Goal: Task Accomplishment & Management: Manage account settings

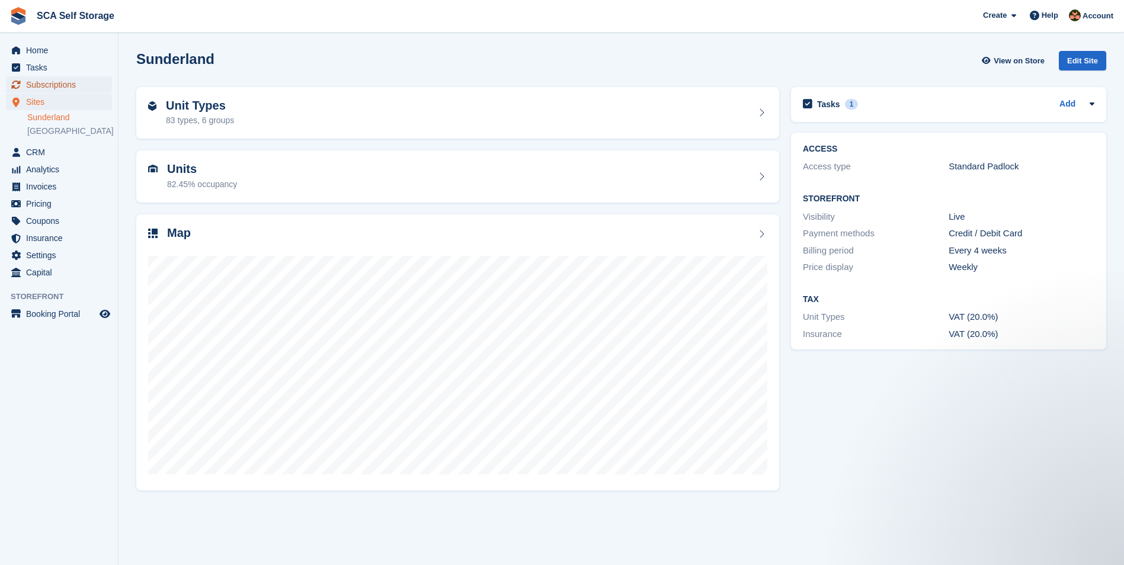
click at [35, 79] on span "Subscriptions" at bounding box center [61, 84] width 71 height 17
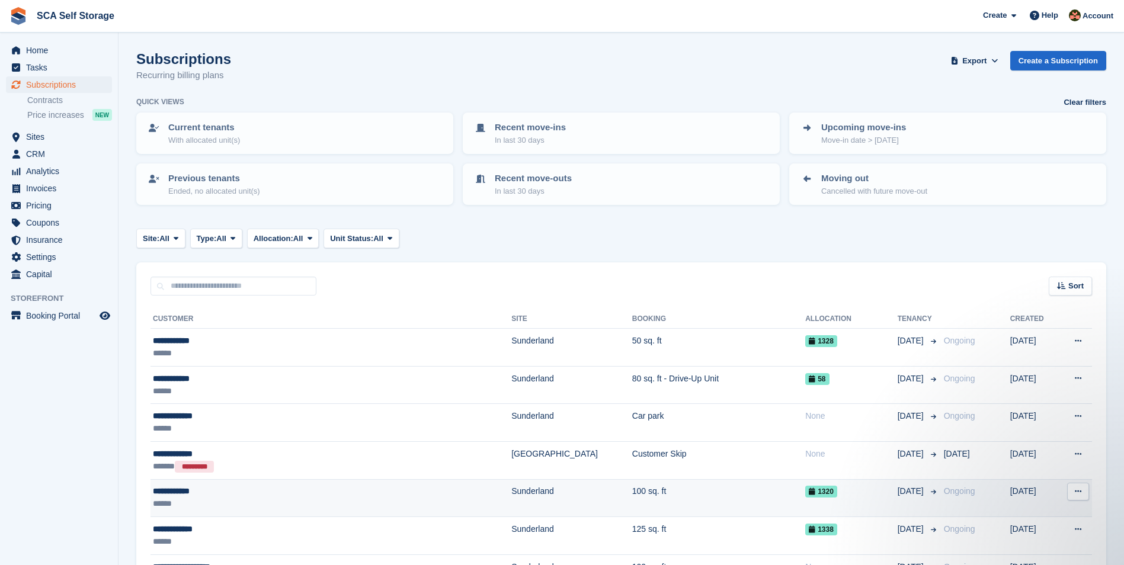
click at [393, 494] on div "**********" at bounding box center [281, 491] width 256 height 12
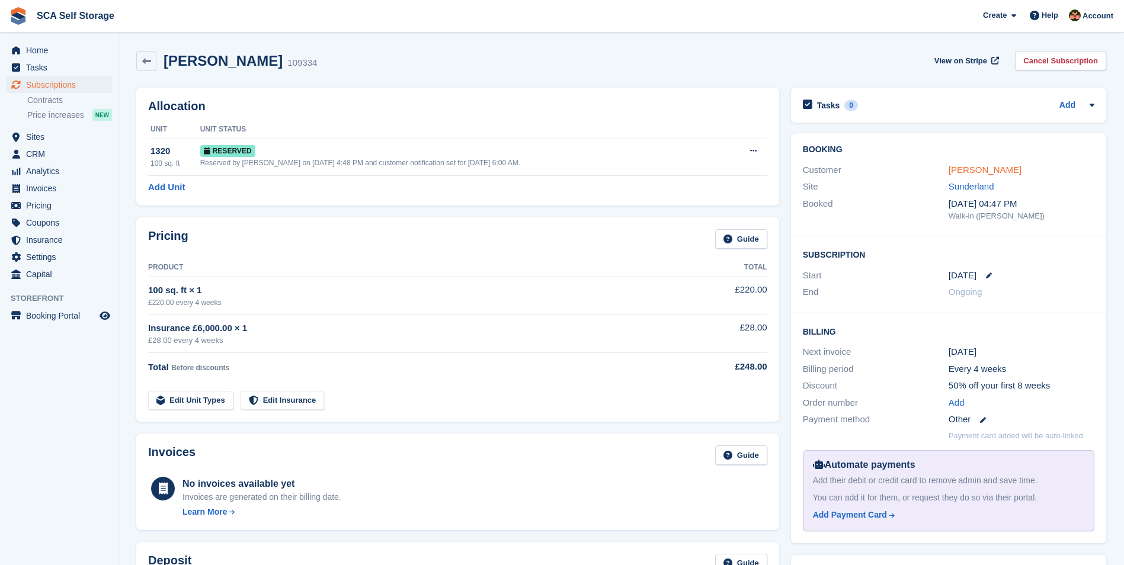
click at [977, 167] on link "Janice Davie" at bounding box center [985, 170] width 73 height 10
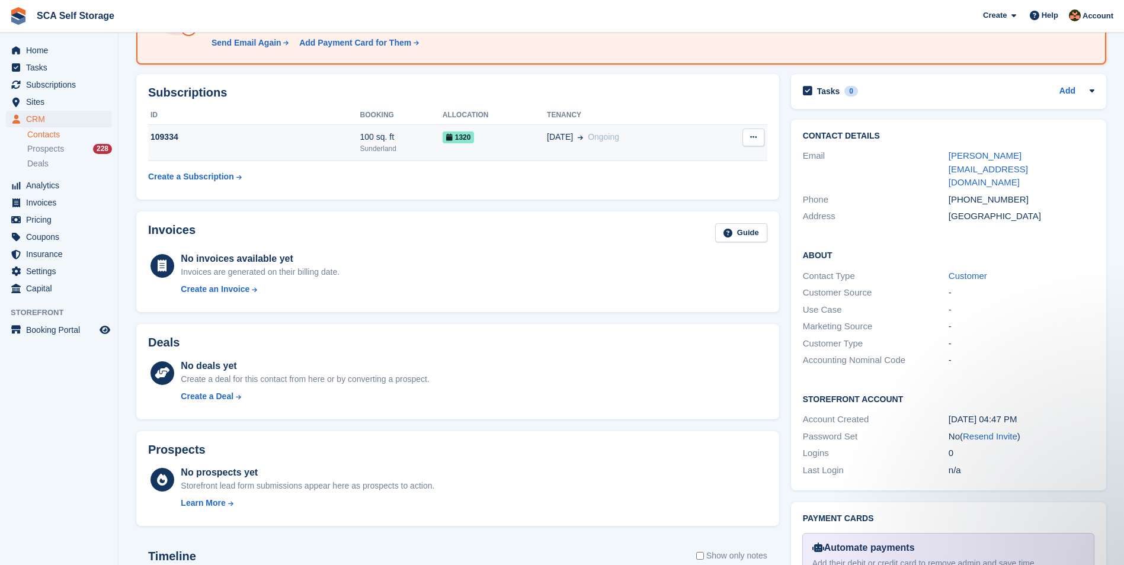
click at [518, 154] on td "1320" at bounding box center [495, 143] width 104 height 36
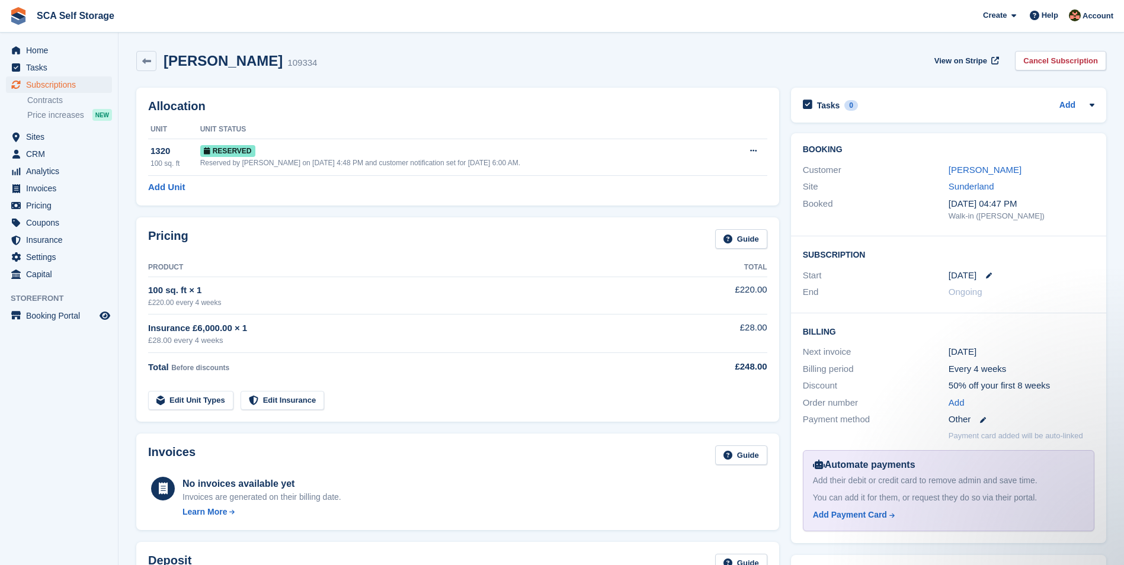
click at [885, 381] on div "Discount" at bounding box center [876, 386] width 146 height 14
click at [791, 396] on div "Billing Next invoice 24 Sep Billing period Every 4 weeks Discount 50% off your …" at bounding box center [948, 428] width 315 height 230
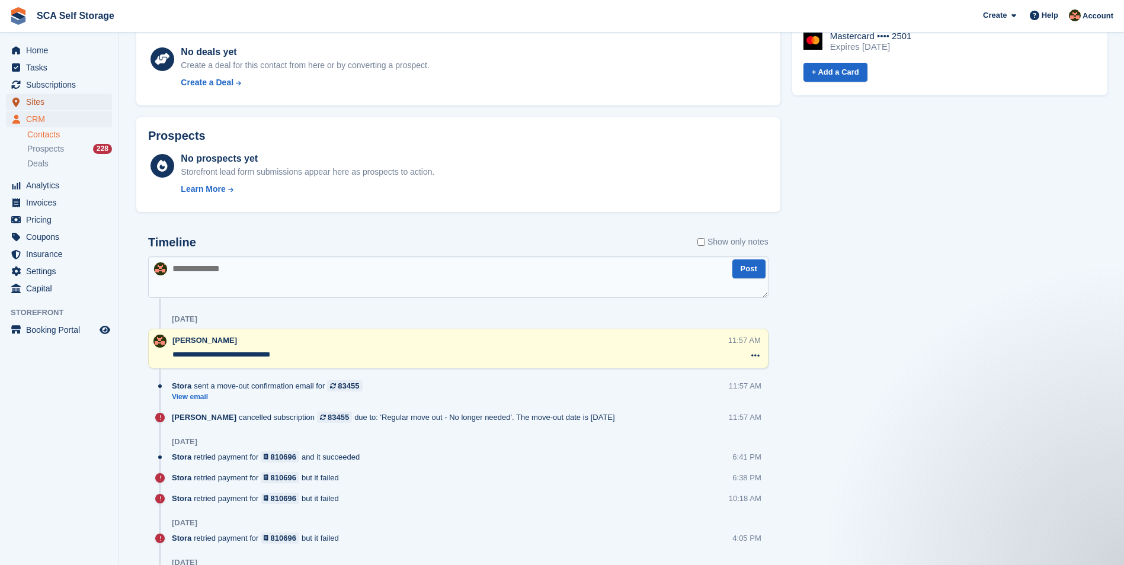
click at [49, 100] on span "Sites" at bounding box center [61, 102] width 71 height 17
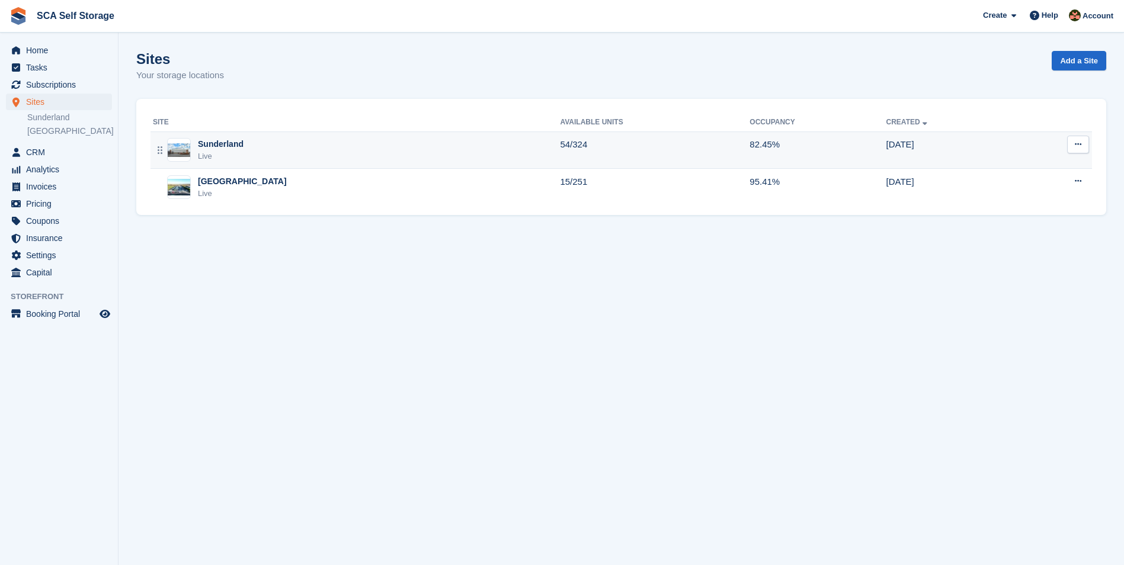
click at [278, 150] on div "Sunderland Live" at bounding box center [356, 150] width 407 height 24
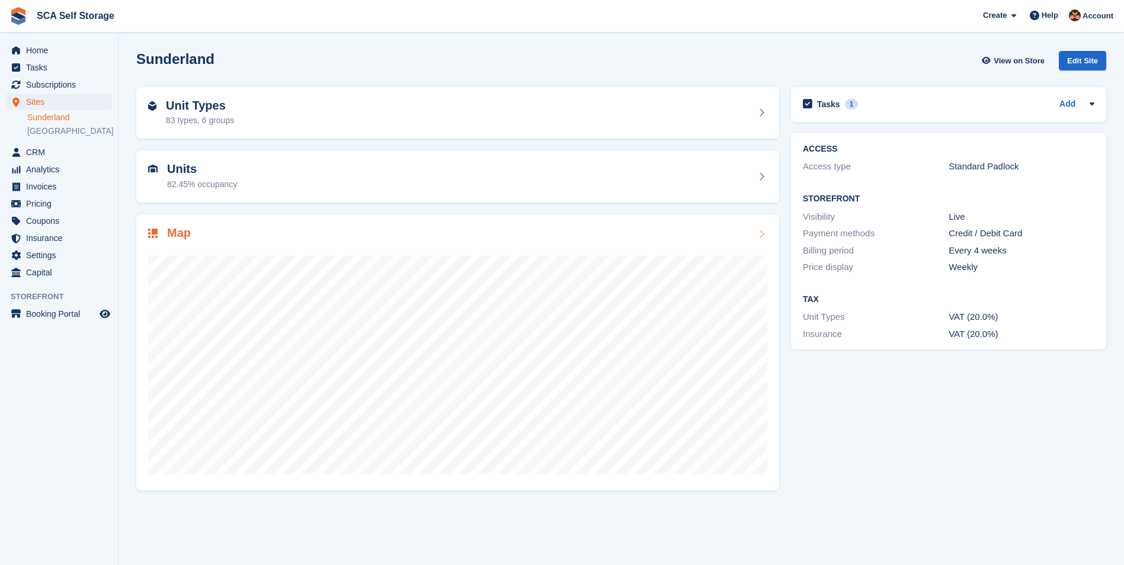
click at [181, 239] on h2 "Map" at bounding box center [179, 233] width 24 height 14
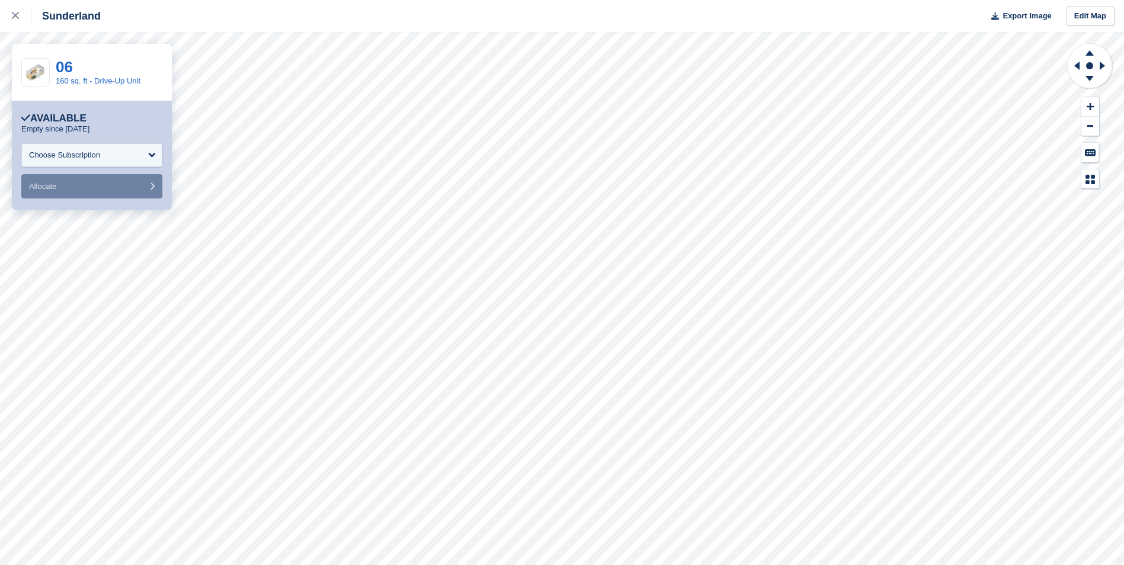
click at [88, 146] on div "Choose Subscription" at bounding box center [91, 155] width 141 height 24
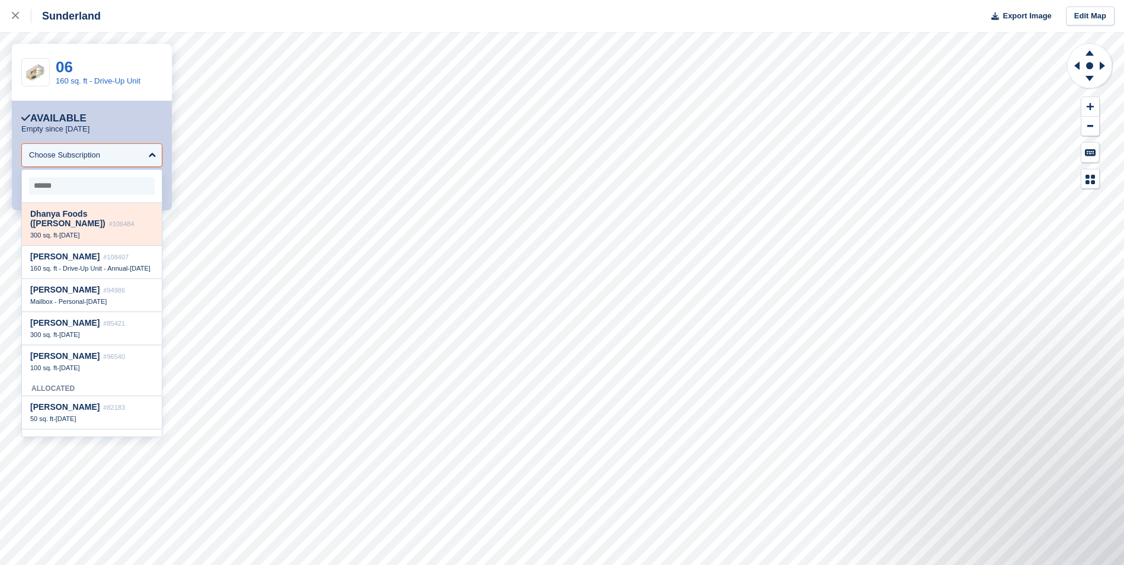
scroll to position [148, 0]
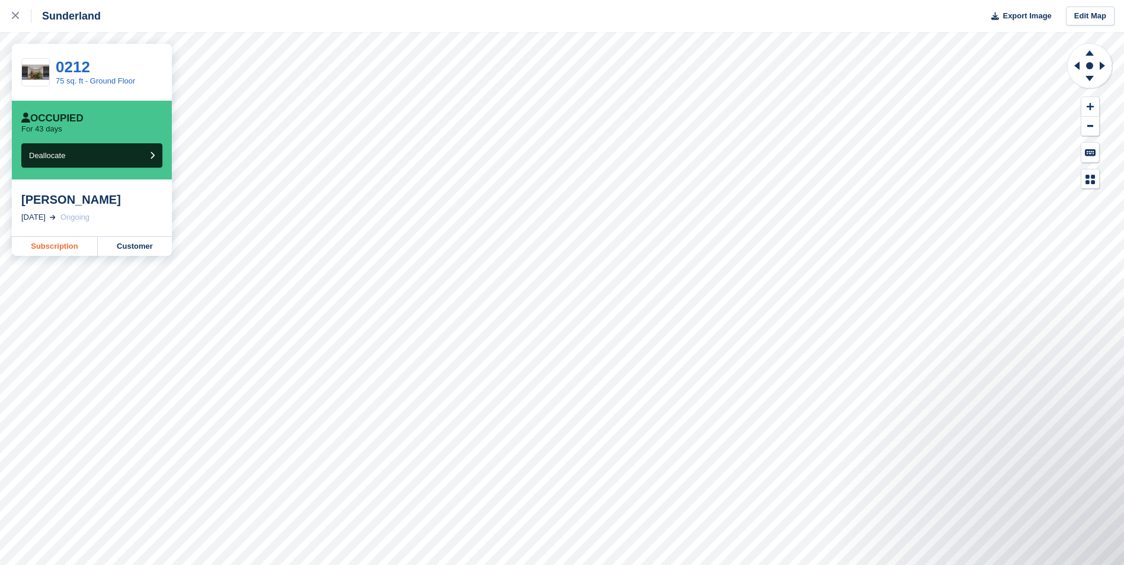
click at [60, 248] on link "Subscription" at bounding box center [55, 246] width 86 height 19
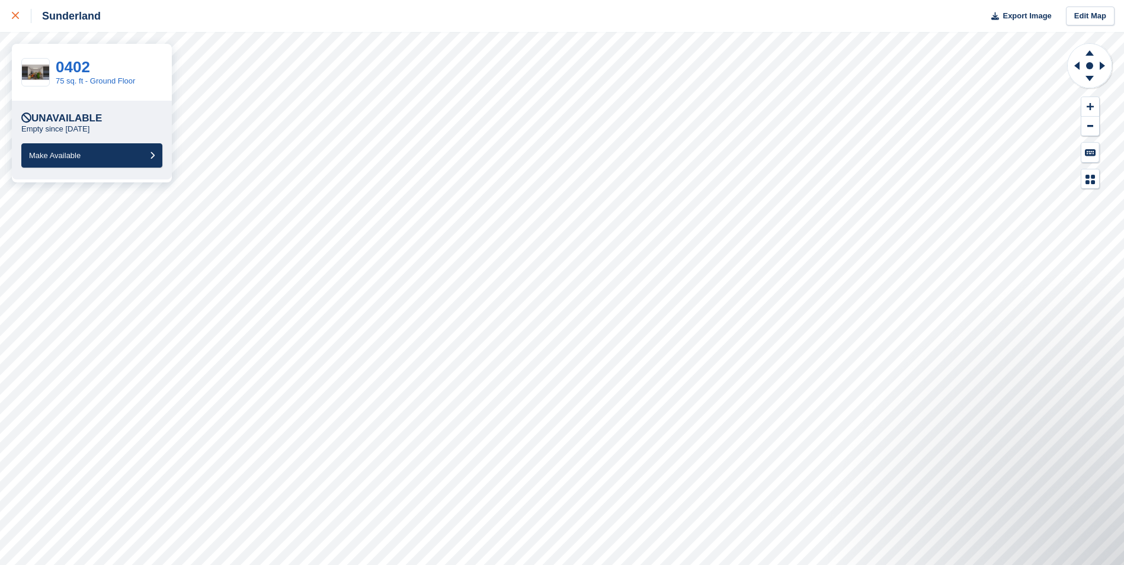
click at [17, 15] on icon at bounding box center [15, 15] width 7 height 7
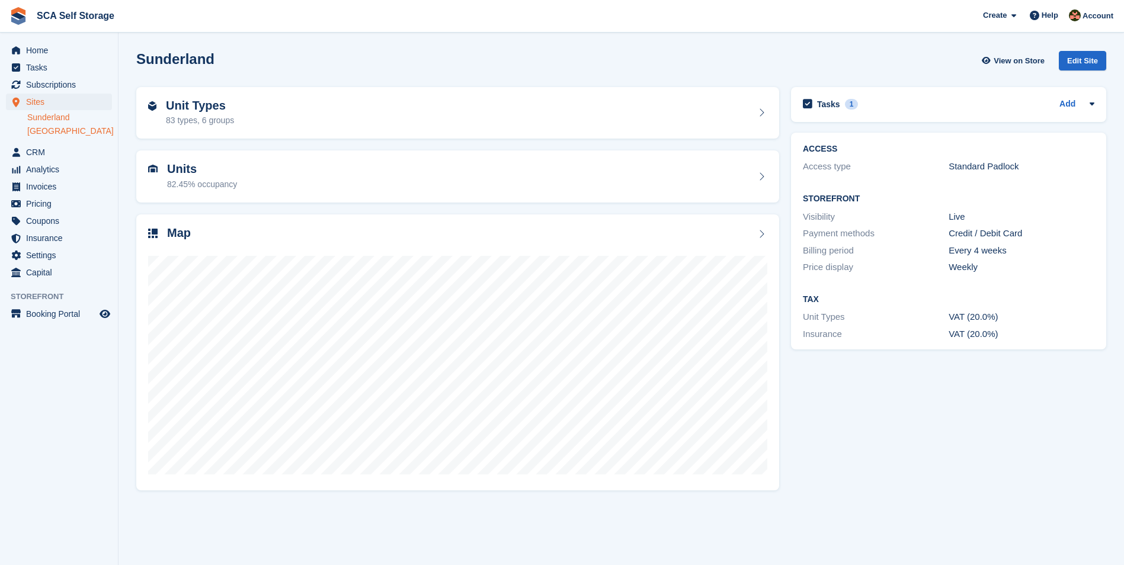
click at [43, 136] on link "[GEOGRAPHIC_DATA]" at bounding box center [69, 131] width 85 height 11
click at [47, 132] on link "[GEOGRAPHIC_DATA]" at bounding box center [69, 131] width 85 height 11
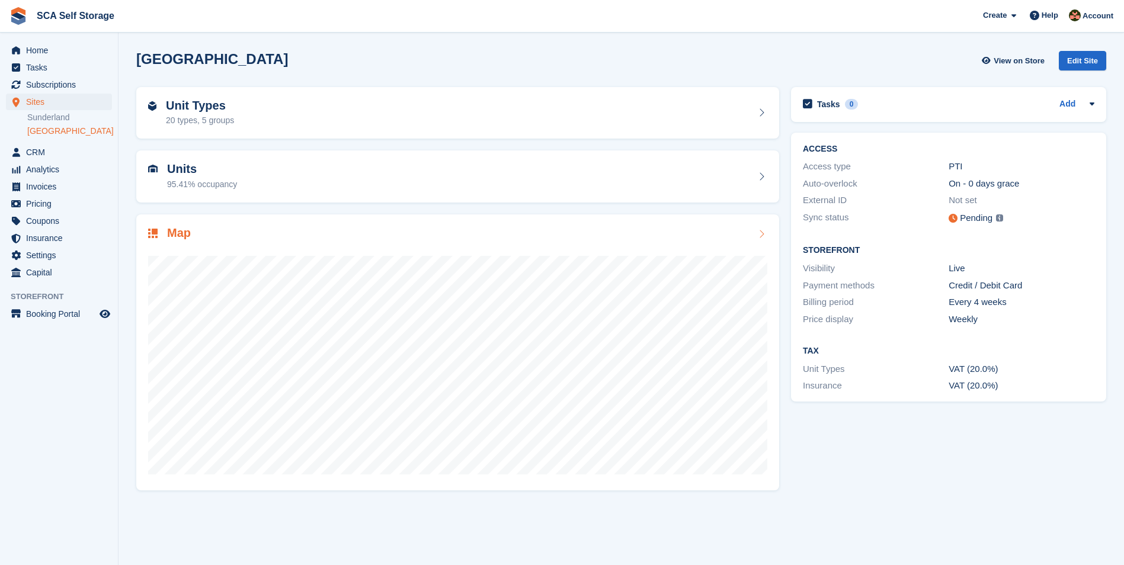
click at [595, 228] on div "Map" at bounding box center [457, 234] width 619 height 16
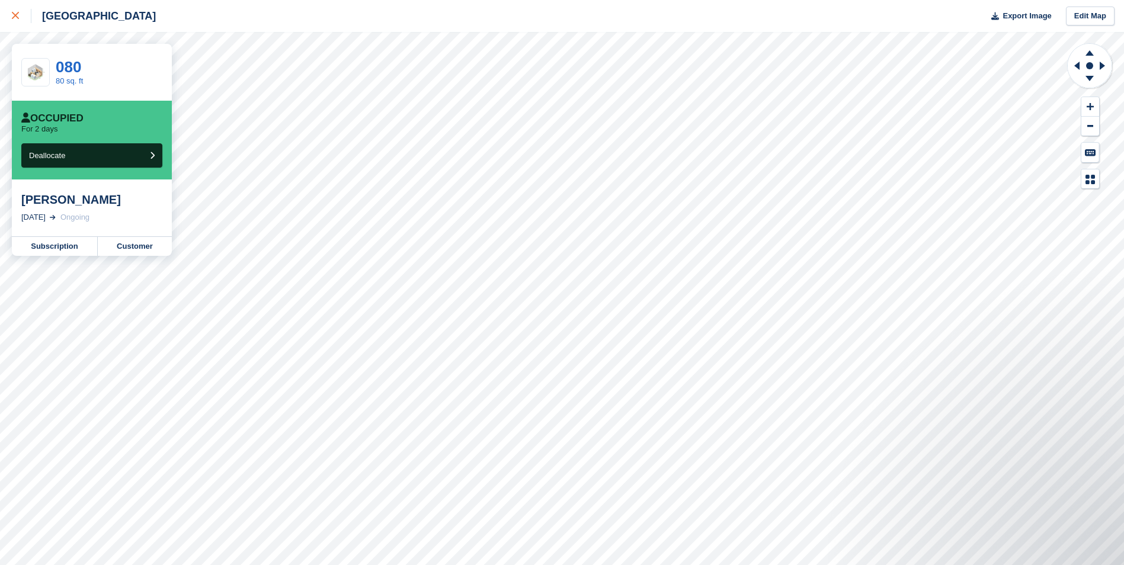
click at [8, 14] on link at bounding box center [15, 16] width 31 height 32
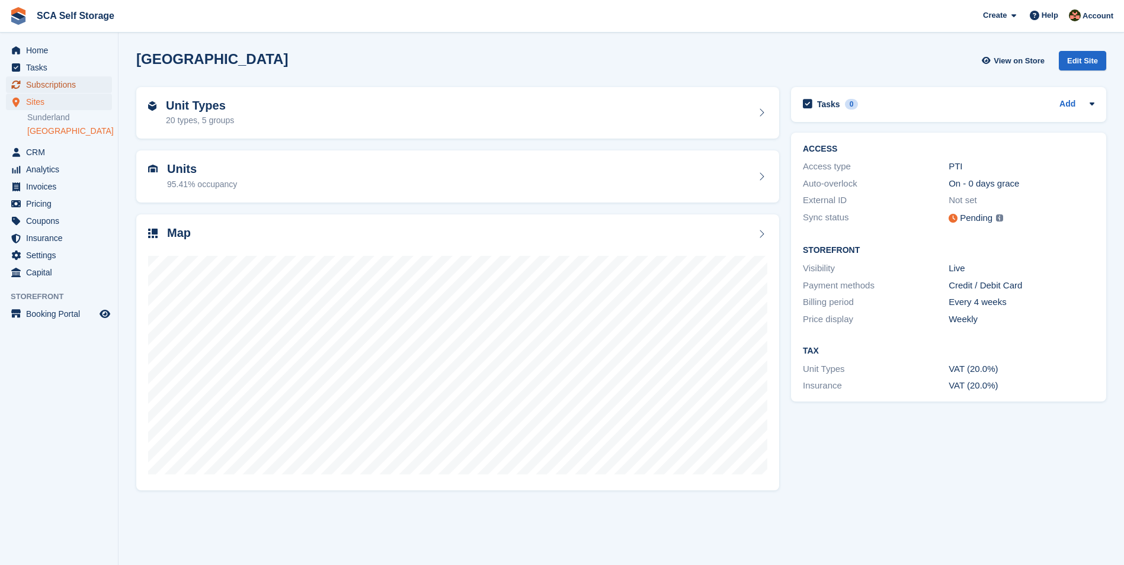
click at [62, 86] on span "Subscriptions" at bounding box center [61, 84] width 71 height 17
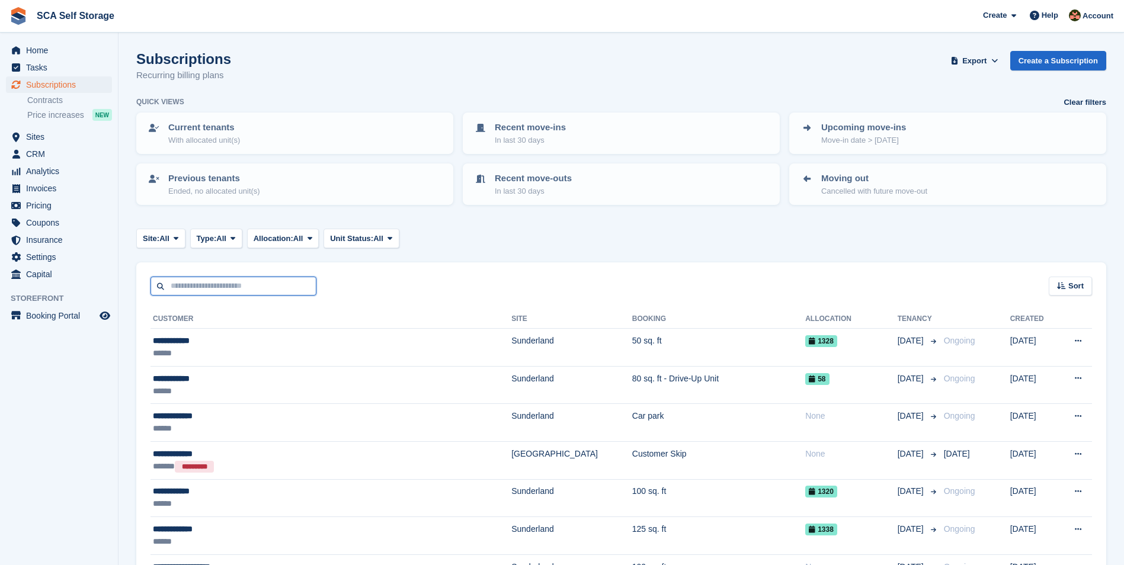
click at [214, 280] on input "text" at bounding box center [233, 287] width 166 height 20
type input "****"
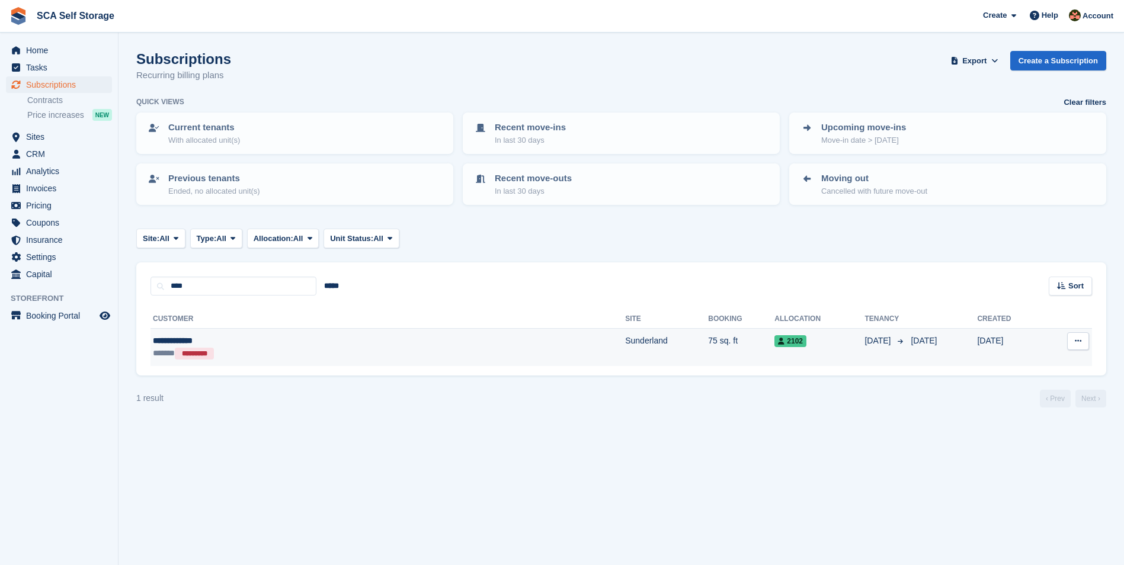
click at [350, 342] on div "**********" at bounding box center [273, 341] width 241 height 12
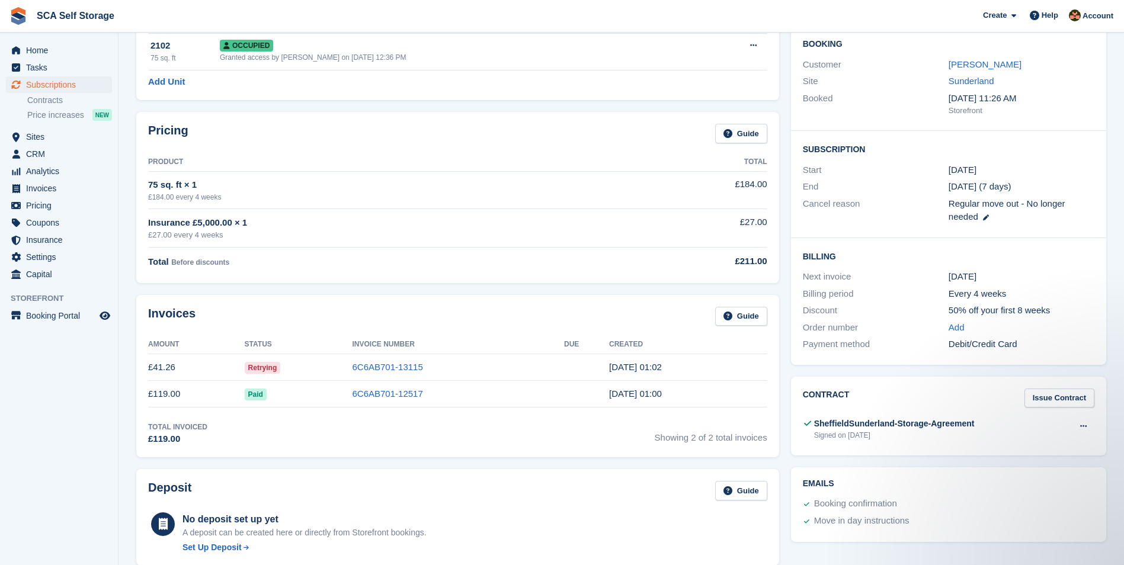
scroll to position [104, 0]
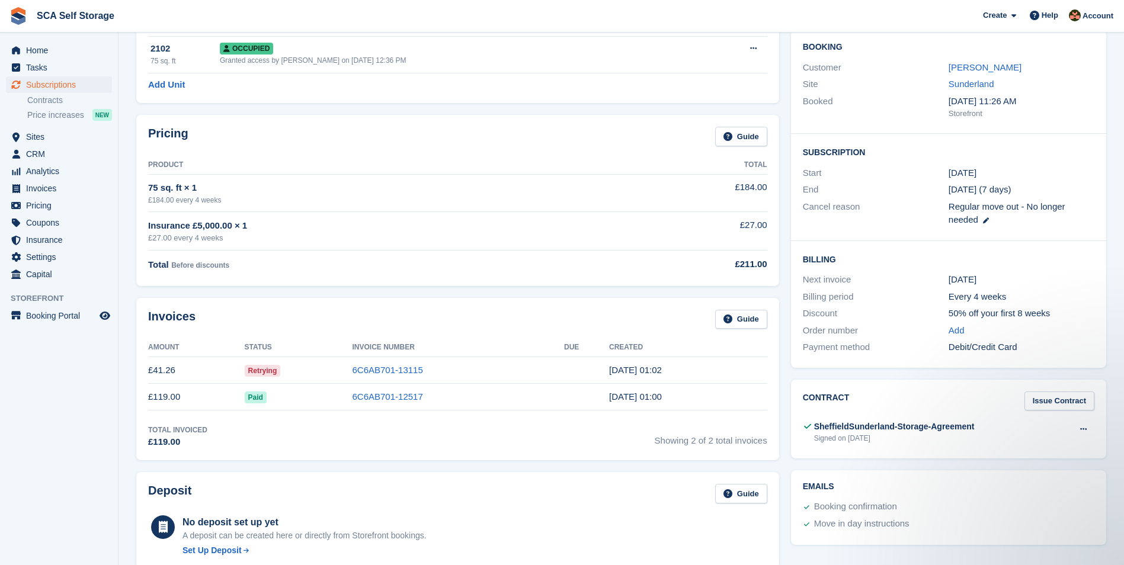
click at [593, 293] on div "Invoices Guide Amount Status Invoice Number Due Created £41.26 Retrying 6C6AB70…" at bounding box center [457, 379] width 655 height 175
click at [578, 304] on div "Invoices Guide Amount Status Invoice Number Due Created £41.26 Retrying 6C6AB70…" at bounding box center [457, 379] width 643 height 163
click at [412, 398] on link "6C6AB701-12517" at bounding box center [388, 397] width 71 height 10
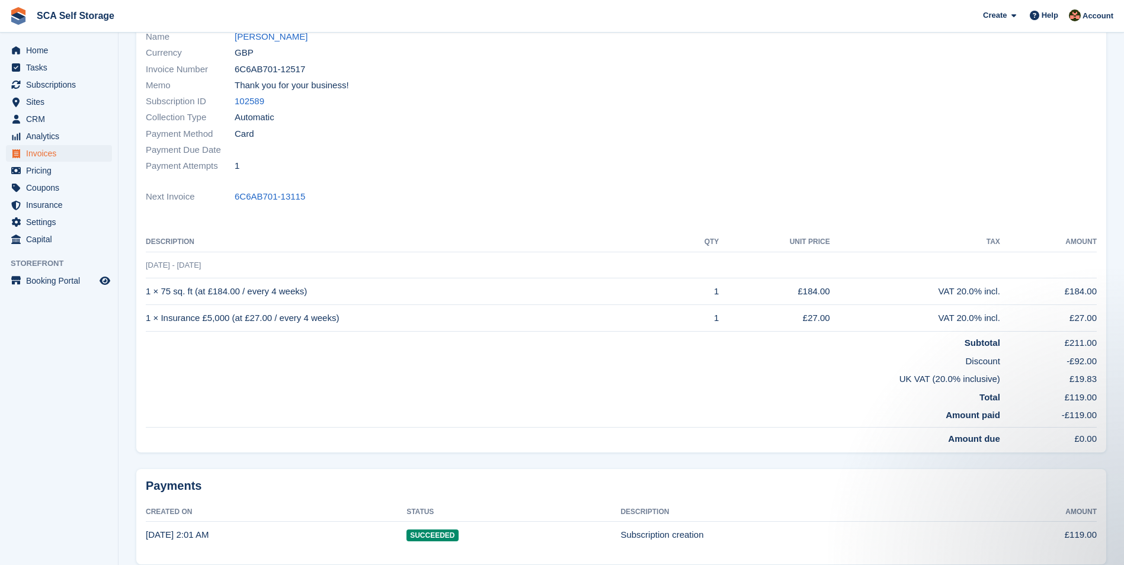
click at [725, 377] on td "UK VAT (20.0% inclusive)" at bounding box center [573, 377] width 854 height 18
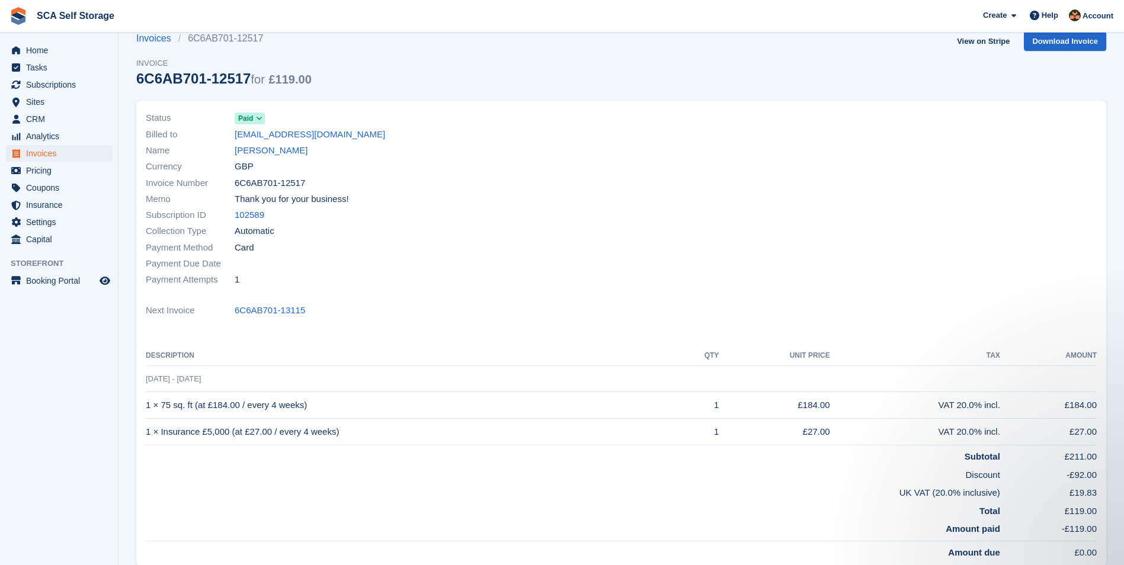
scroll to position [15, 0]
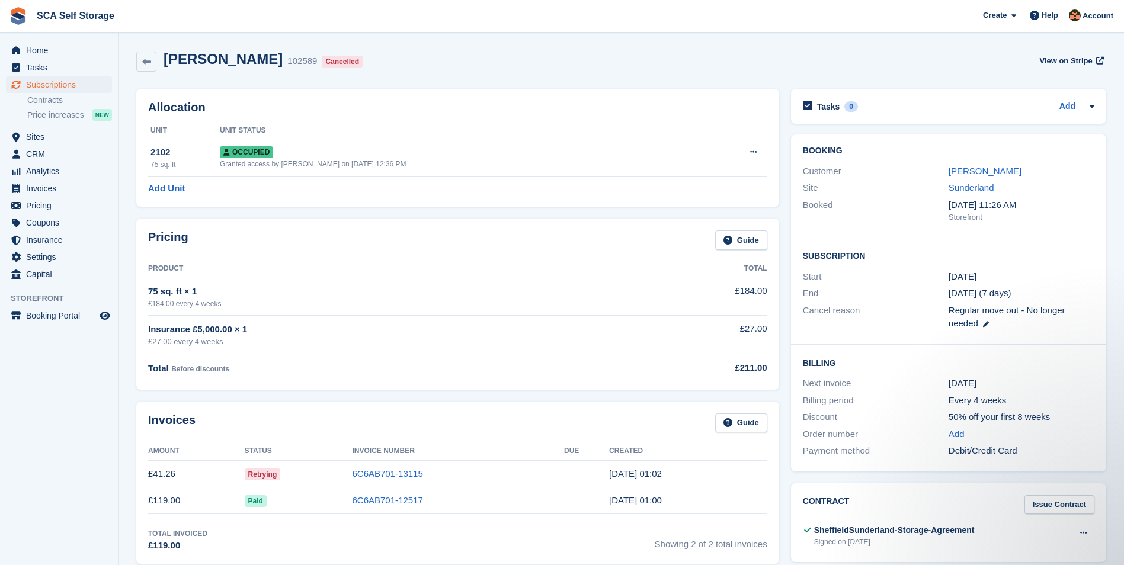
click at [547, 226] on div "Pricing Guide Product Total 75 sq. ft × 1 £184.00 every 4 weeks £184.00 Insuran…" at bounding box center [457, 304] width 643 height 171
click at [596, 286] on td "75 sq. ft × 1 £184.00 every 4 weeks" at bounding box center [381, 296] width 467 height 37
click at [334, 287] on div "75 sq. ft × 1" at bounding box center [381, 292] width 467 height 14
drag, startPoint x: 983, startPoint y: 168, endPoint x: 965, endPoint y: 177, distance: 19.9
click at [983, 168] on link "[PERSON_NAME]" at bounding box center [985, 171] width 73 height 10
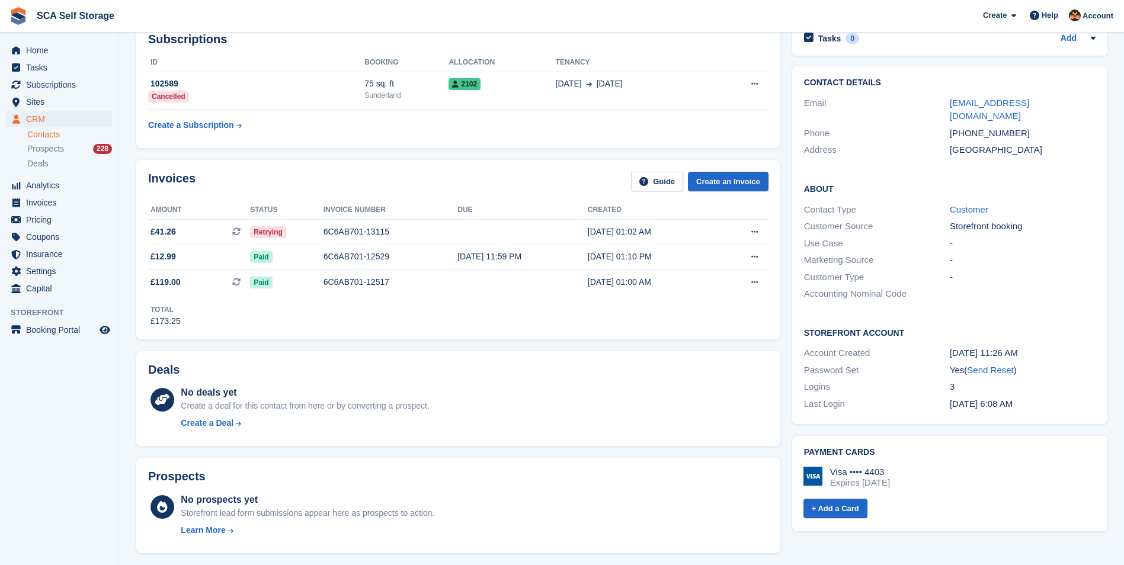
scroll to position [74, 0]
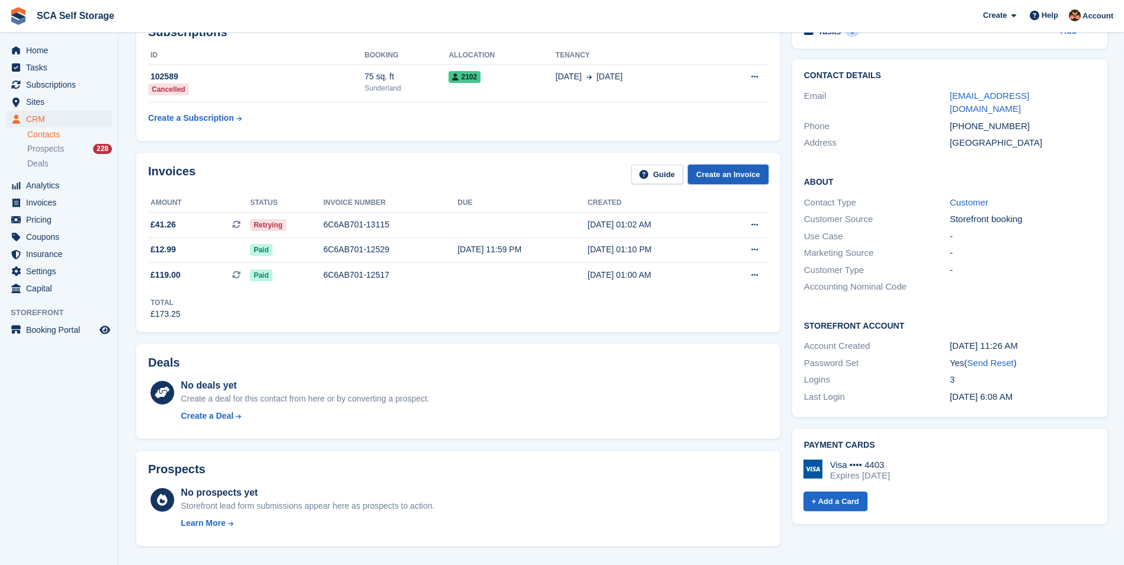
click at [737, 172] on link "Create an Invoice" at bounding box center [728, 175] width 81 height 20
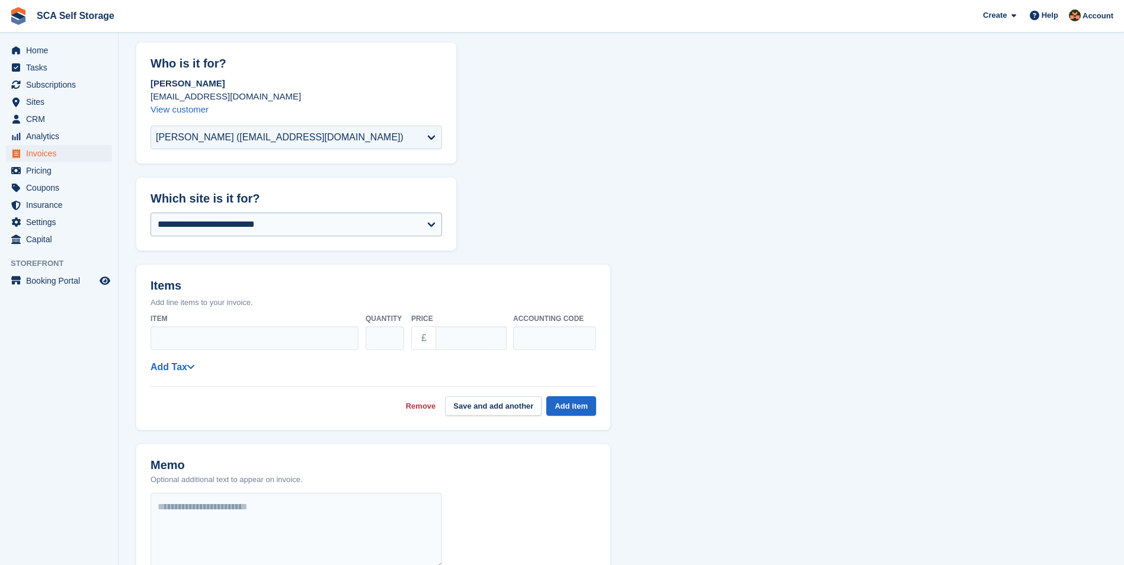
scroll to position [59, 0]
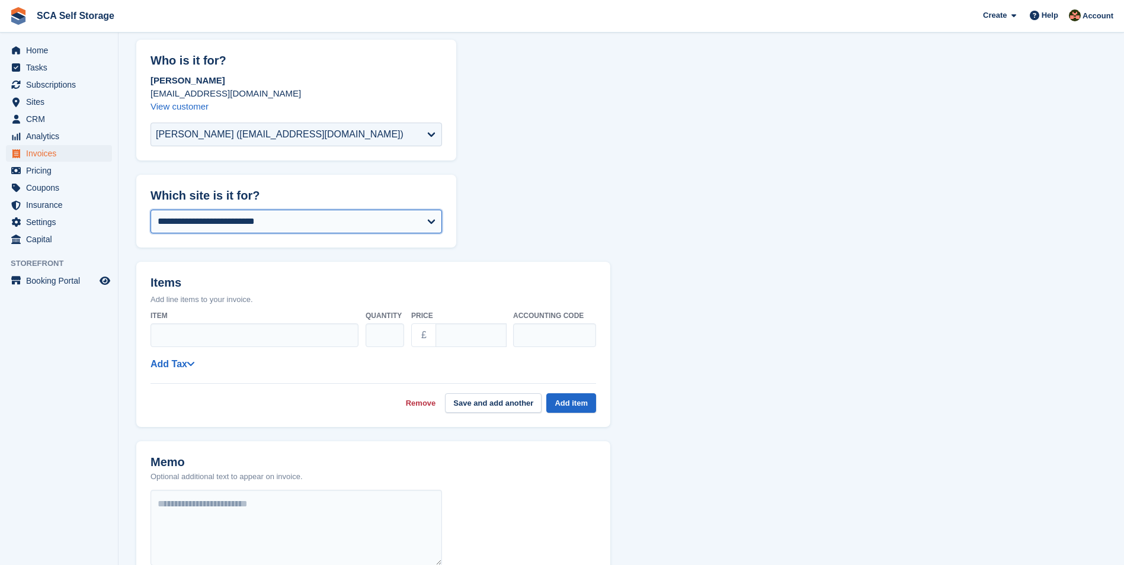
click at [270, 214] on select "**********" at bounding box center [295, 222] width 291 height 24
click at [267, 214] on select "**********" at bounding box center [295, 222] width 291 height 24
select select "****"
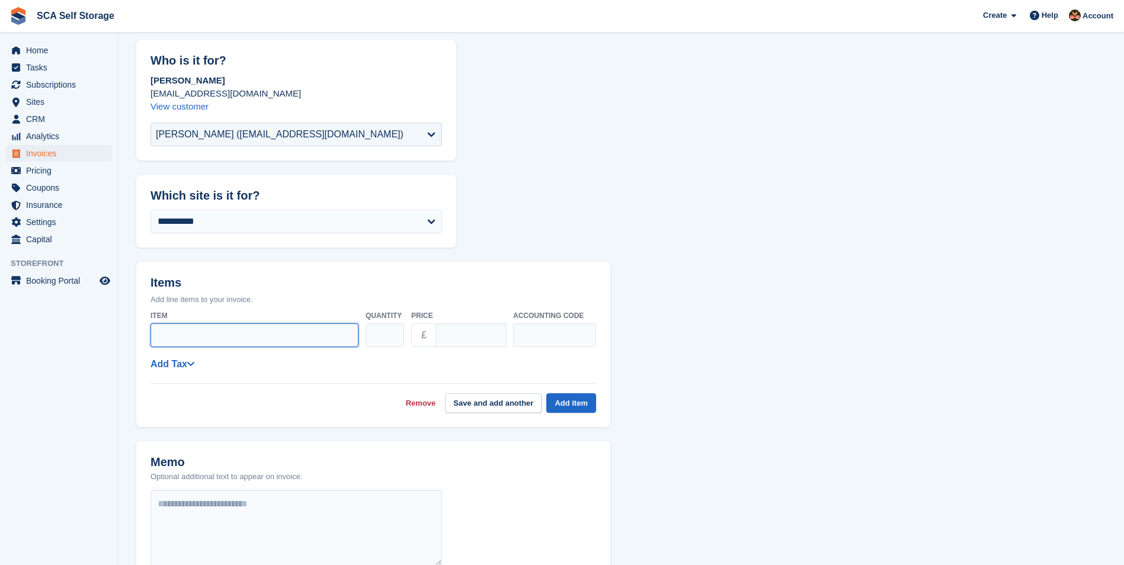
click at [234, 331] on input "Item" at bounding box center [254, 335] width 208 height 24
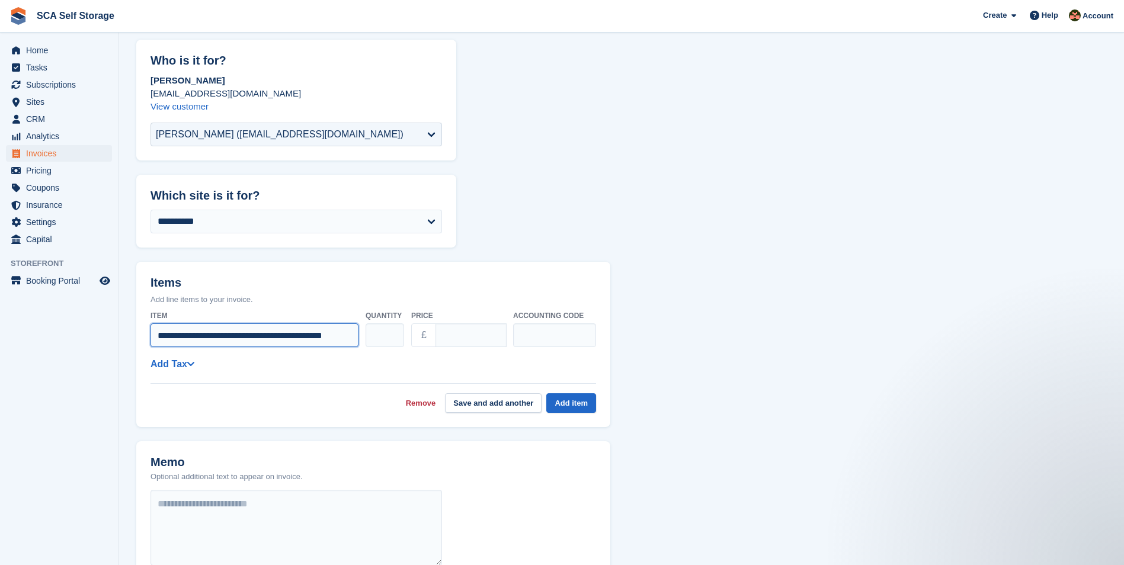
scroll to position [0, 0]
type input "**********"
drag, startPoint x: 474, startPoint y: 333, endPoint x: 340, endPoint y: 349, distance: 134.9
click at [340, 349] on div "**********" at bounding box center [373, 329] width 446 height 47
type input "*****"
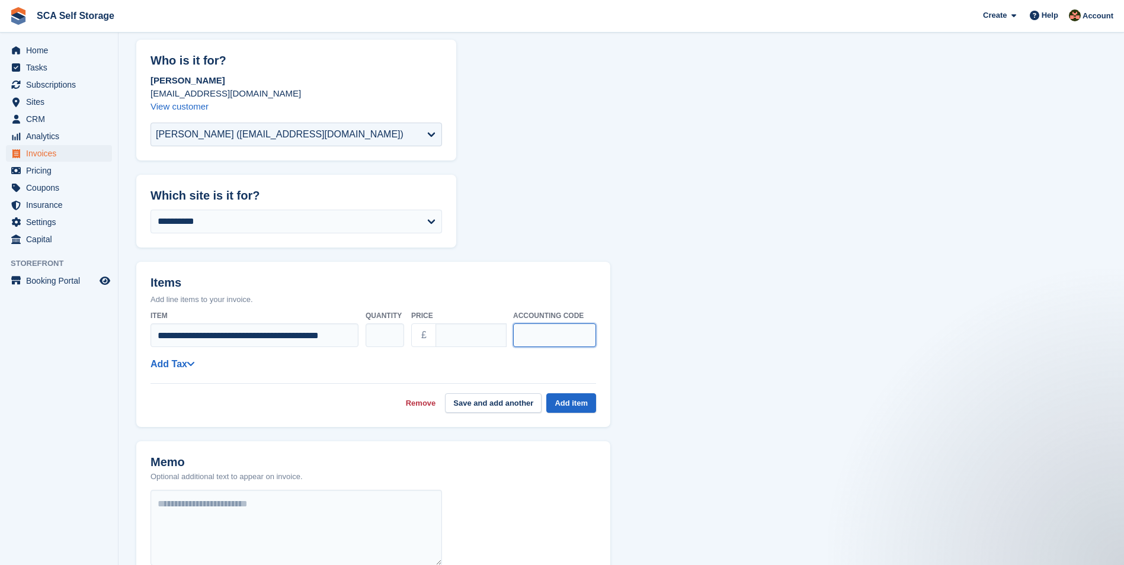
click at [541, 339] on input "text" at bounding box center [554, 335] width 83 height 24
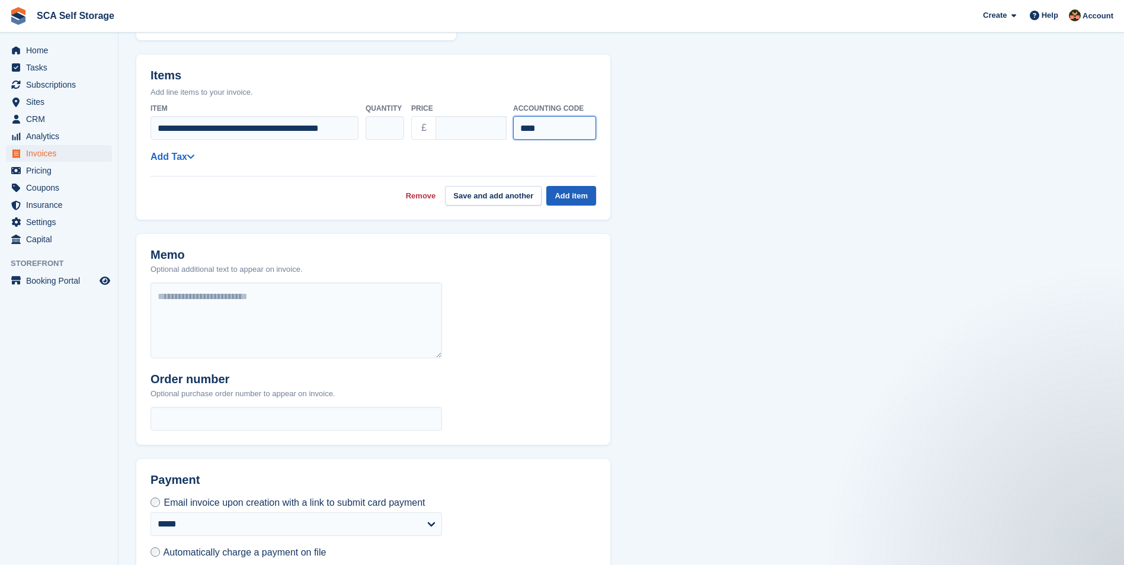
type input "****"
click at [564, 201] on button "Add item" at bounding box center [571, 196] width 50 height 20
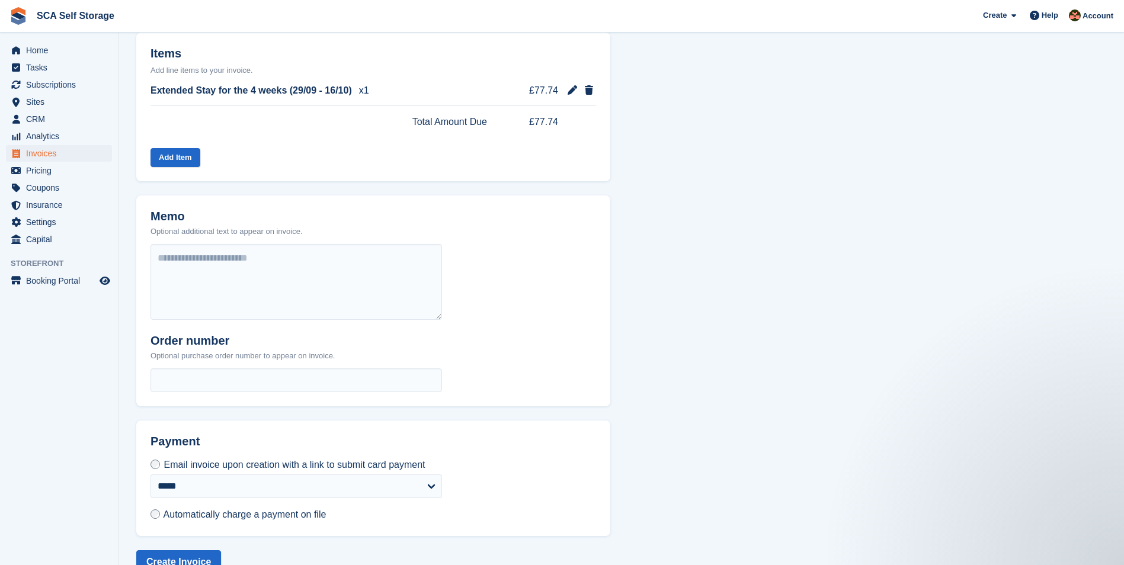
scroll to position [315, 0]
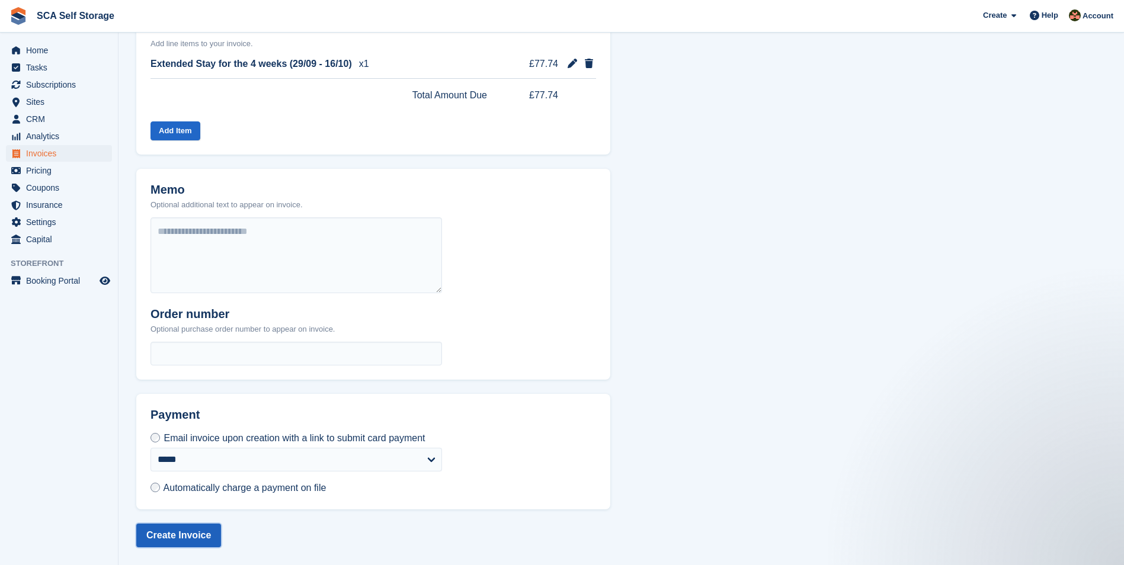
click at [183, 538] on button "Create Invoice" at bounding box center [178, 536] width 85 height 24
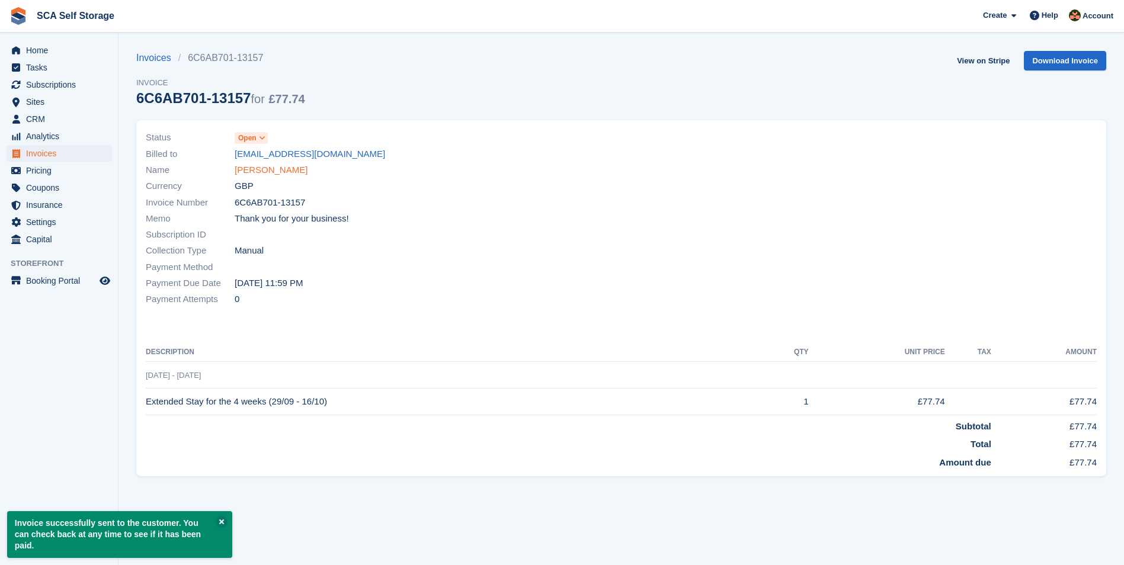
click at [284, 170] on link "[PERSON_NAME]" at bounding box center [271, 171] width 73 height 14
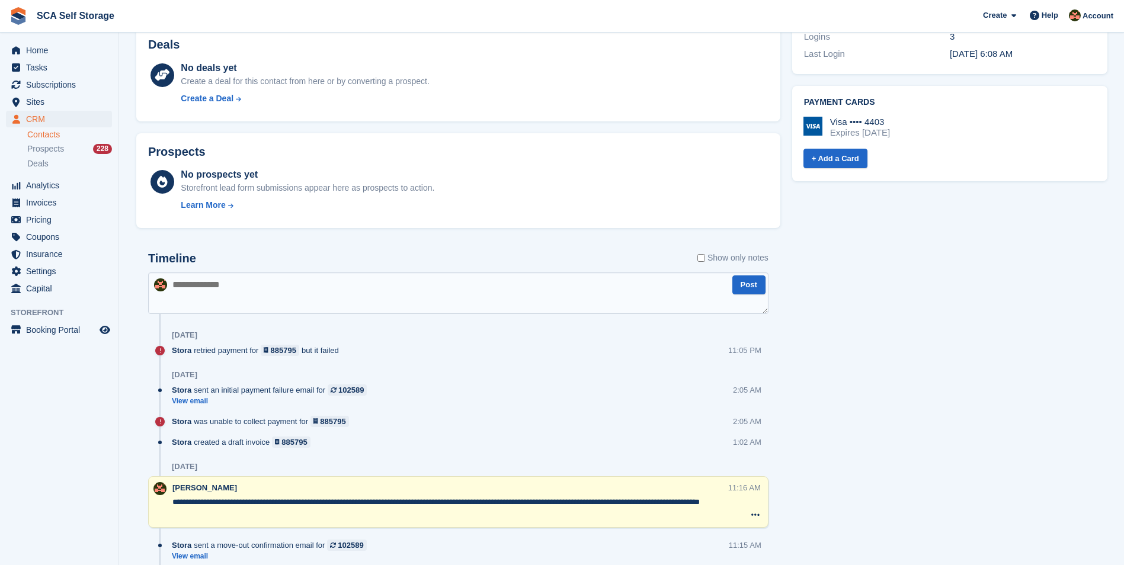
scroll to position [430, 0]
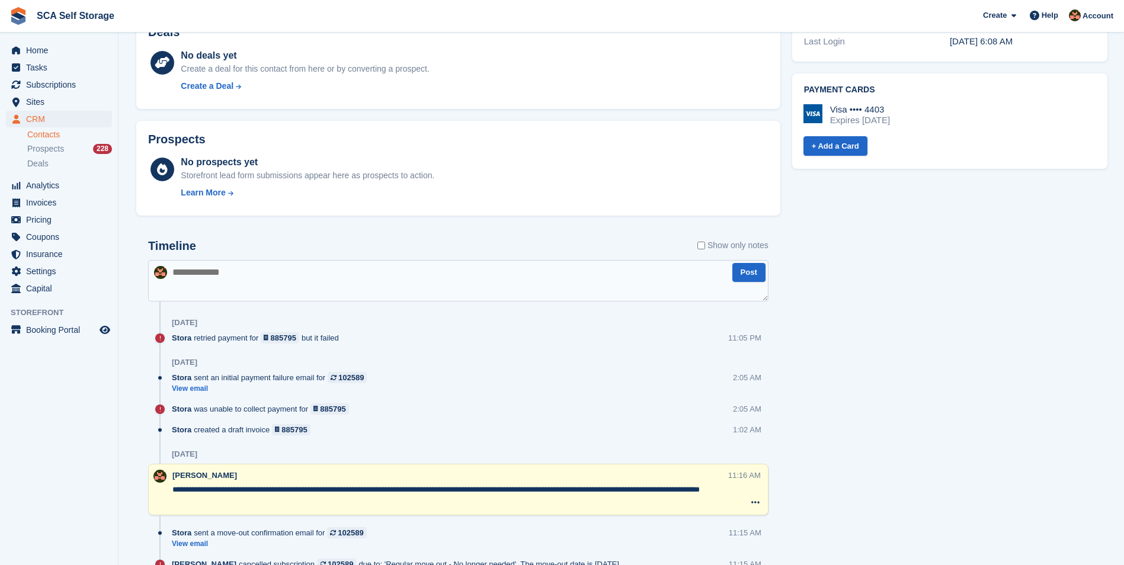
click at [389, 297] on textarea at bounding box center [458, 280] width 620 height 41
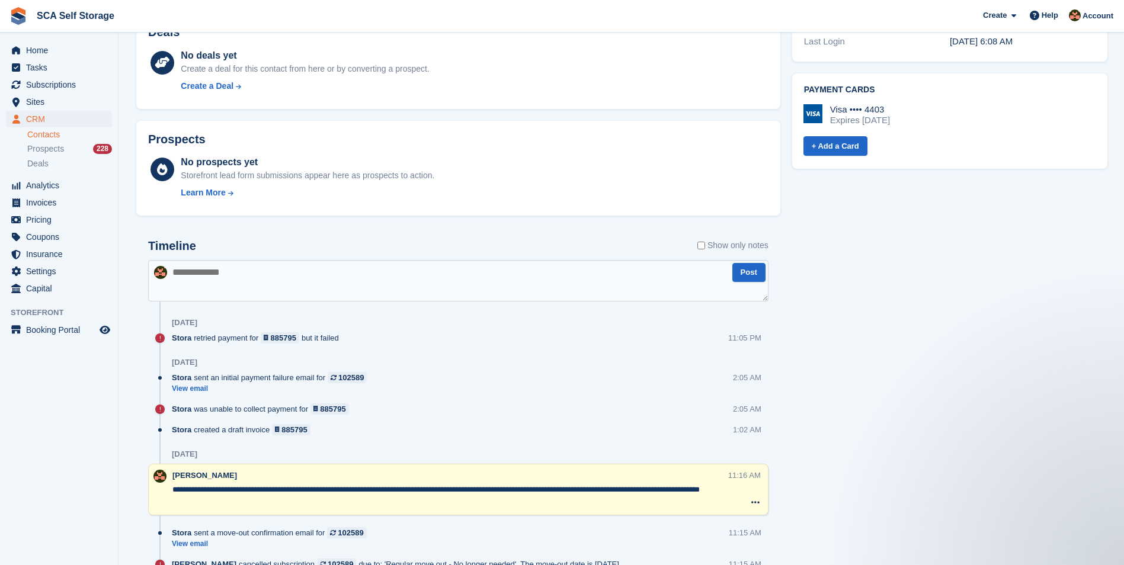
scroll to position [0, 0]
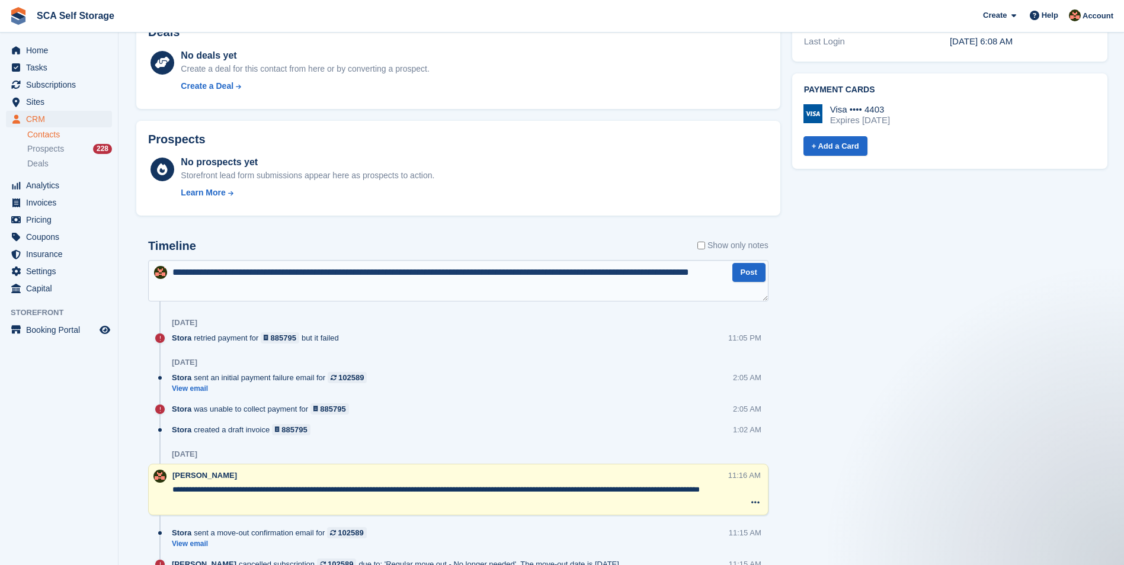
type textarea "**********"
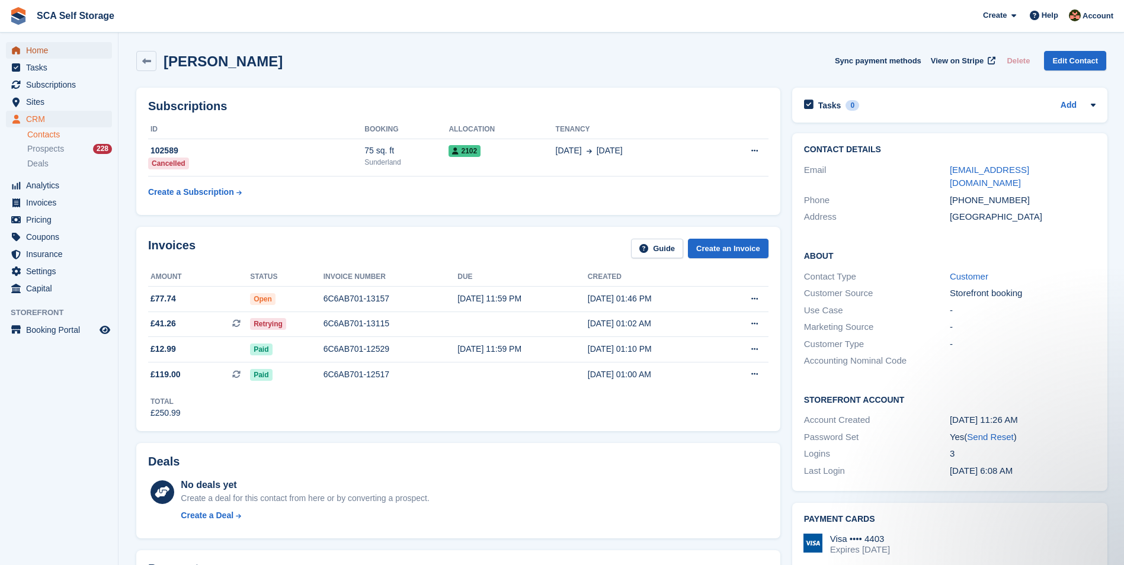
click at [75, 49] on span "Home" at bounding box center [61, 50] width 71 height 17
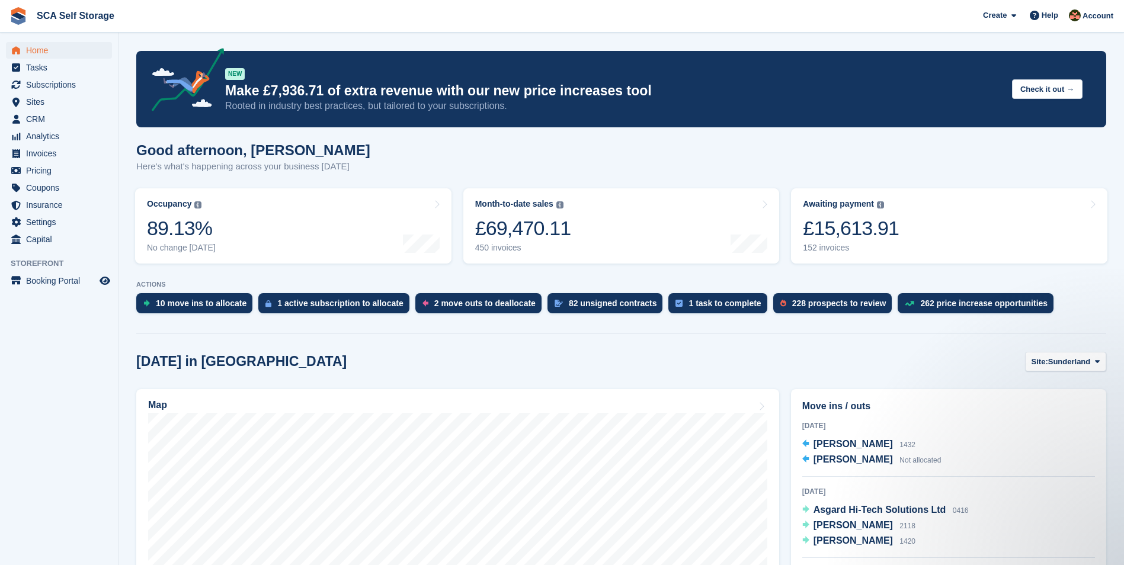
click at [396, 357] on div "Today in Sunderland Site: Sunderland Sunderland Sheffield" at bounding box center [621, 362] width 970 height 20
click at [55, 81] on span "Subscriptions" at bounding box center [61, 84] width 71 height 17
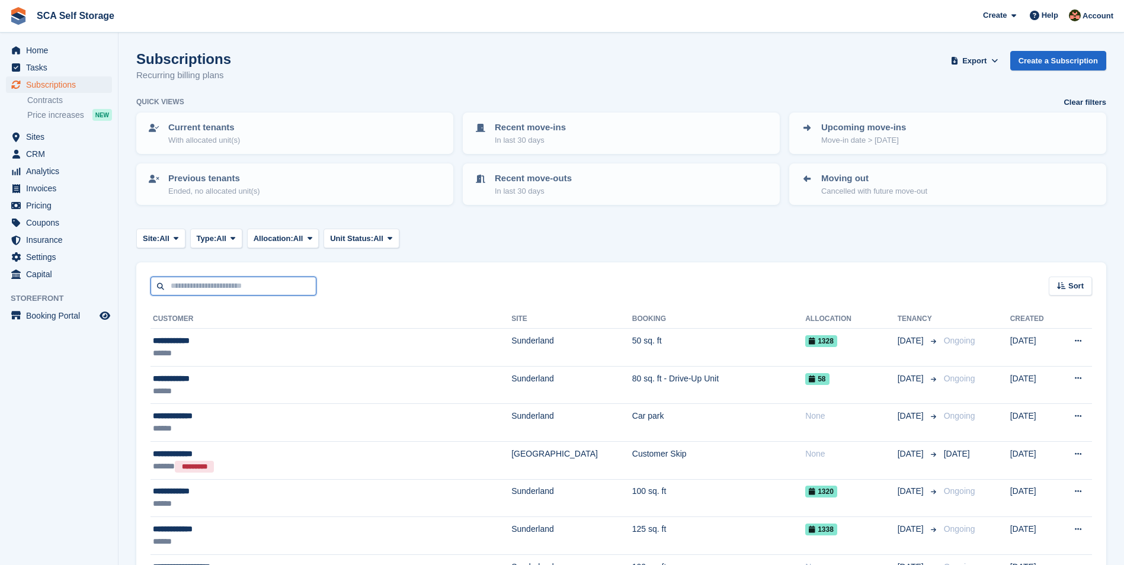
click at [213, 291] on input "text" at bounding box center [233, 287] width 166 height 20
type input "***"
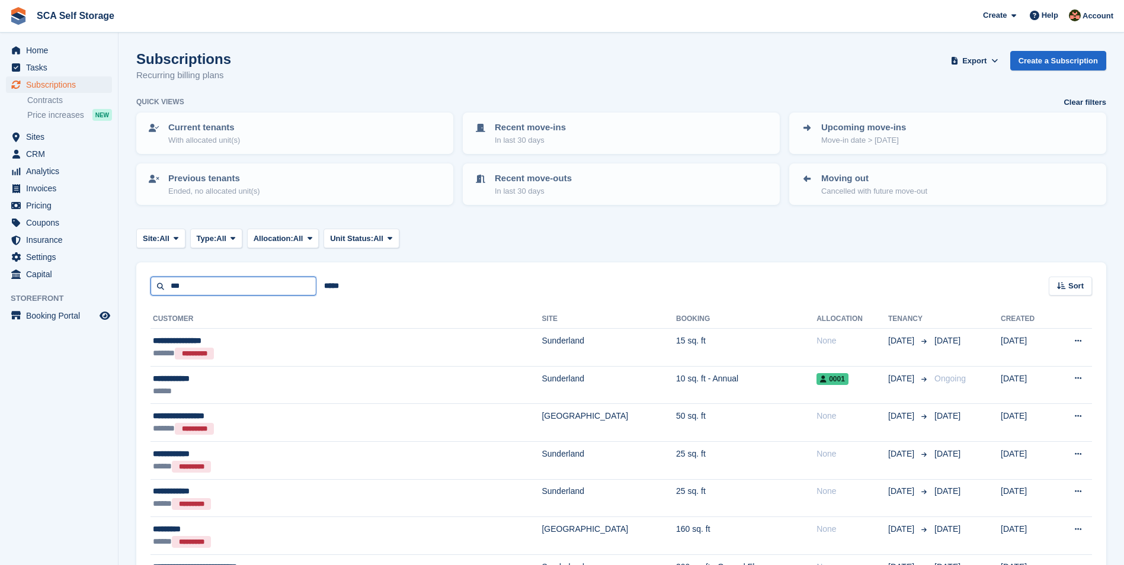
drag, startPoint x: 206, startPoint y: 284, endPoint x: 197, endPoint y: 285, distance: 9.5
click at [198, 284] on input "***" at bounding box center [233, 287] width 166 height 20
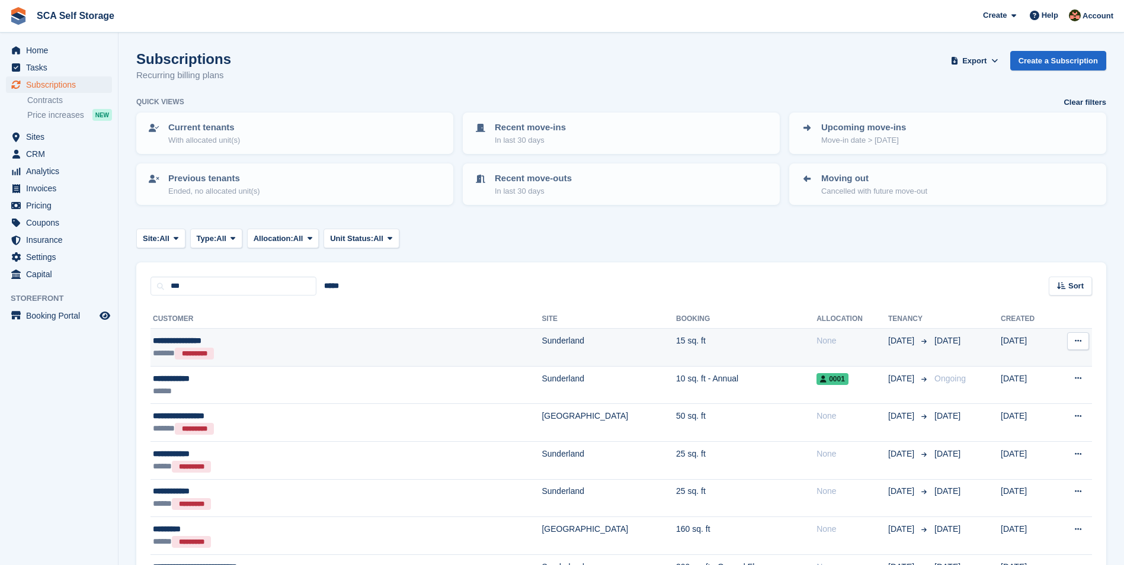
click at [542, 347] on td "Sunderland" at bounding box center [609, 348] width 134 height 38
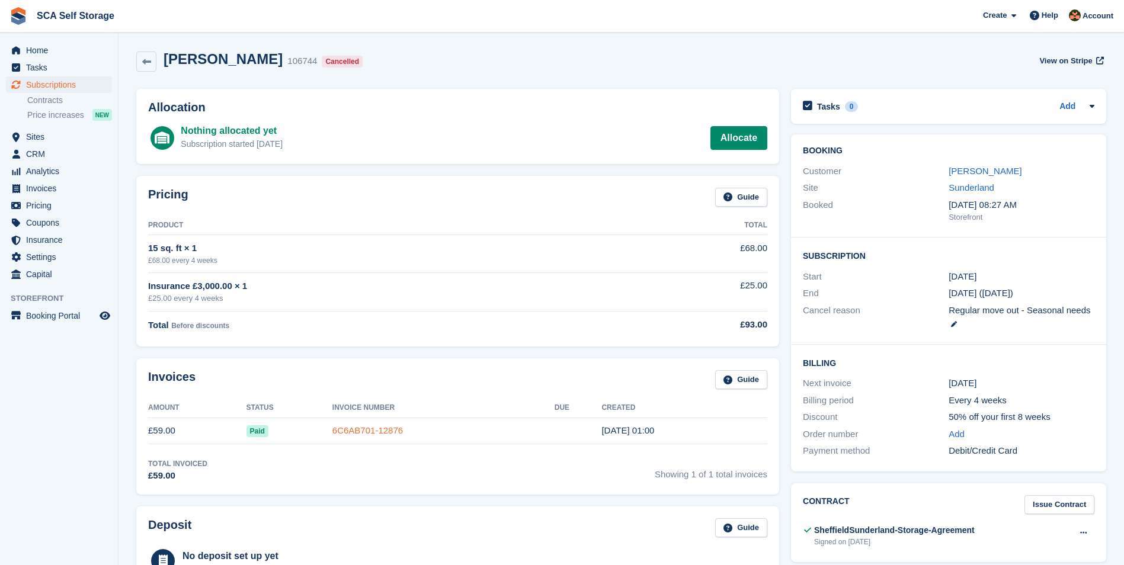
click at [389, 432] on link "6C6AB701-12876" at bounding box center [367, 430] width 71 height 10
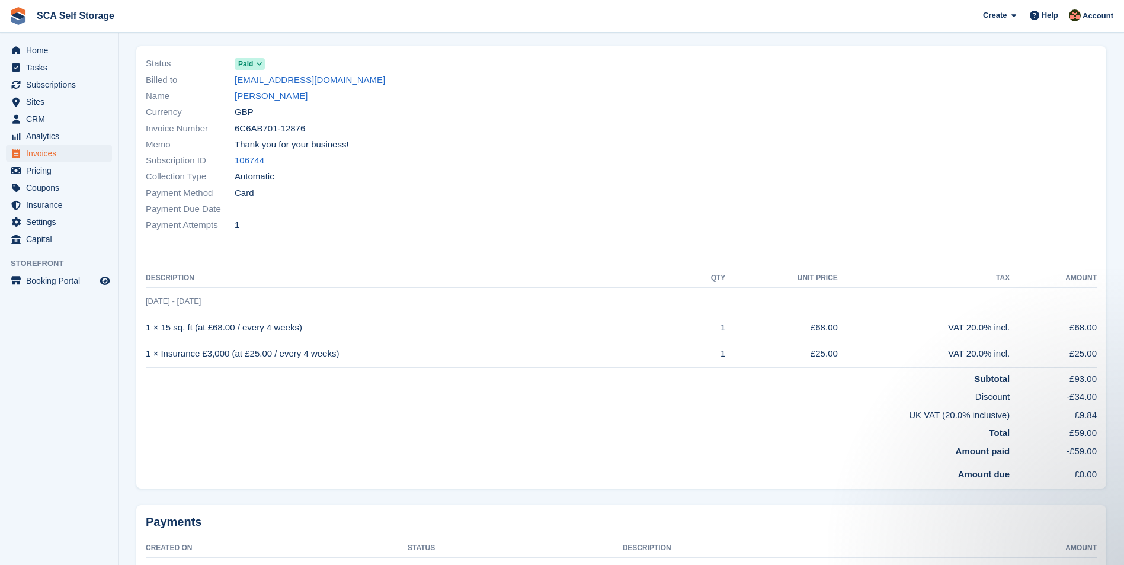
click at [757, 396] on td "Discount" at bounding box center [578, 395] width 864 height 18
click at [467, 514] on div "Payments Created On Status Description Amount 7 Sep, 2:00 AM Succeeded Subscrip…" at bounding box center [621, 552] width 970 height 95
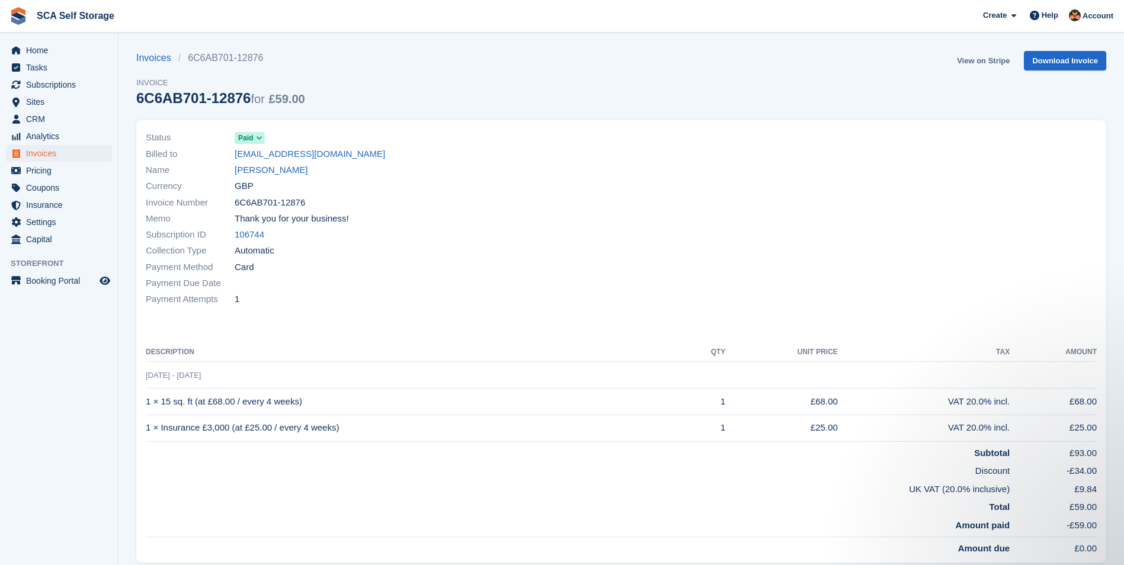
click at [989, 65] on link "View on Stripe" at bounding box center [983, 61] width 62 height 20
click at [48, 82] on span "Subscriptions" at bounding box center [61, 84] width 71 height 17
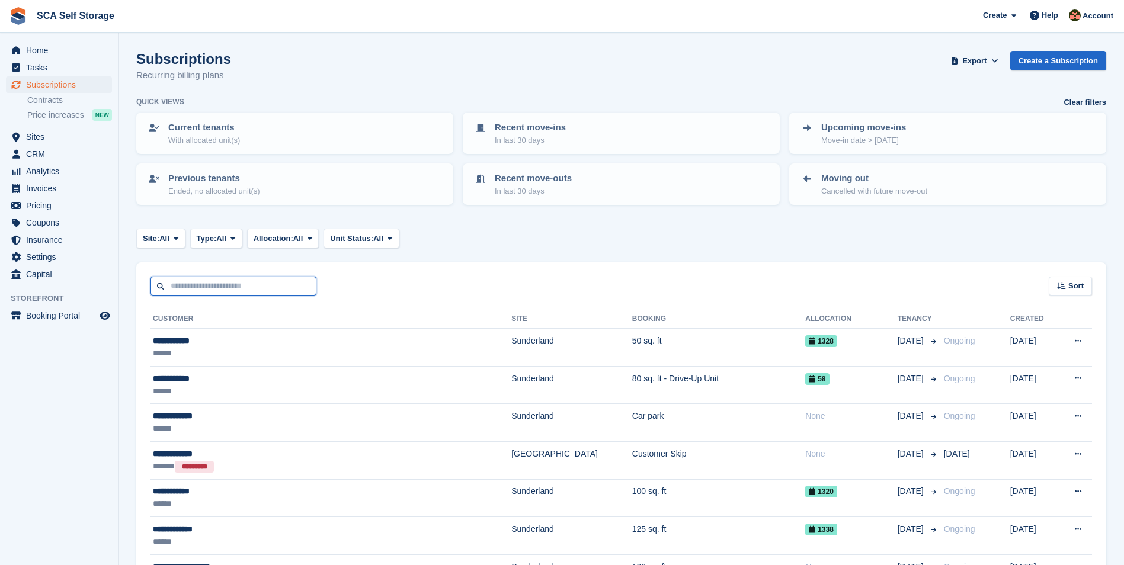
click at [236, 287] on input "text" at bounding box center [233, 287] width 166 height 20
type input "*****"
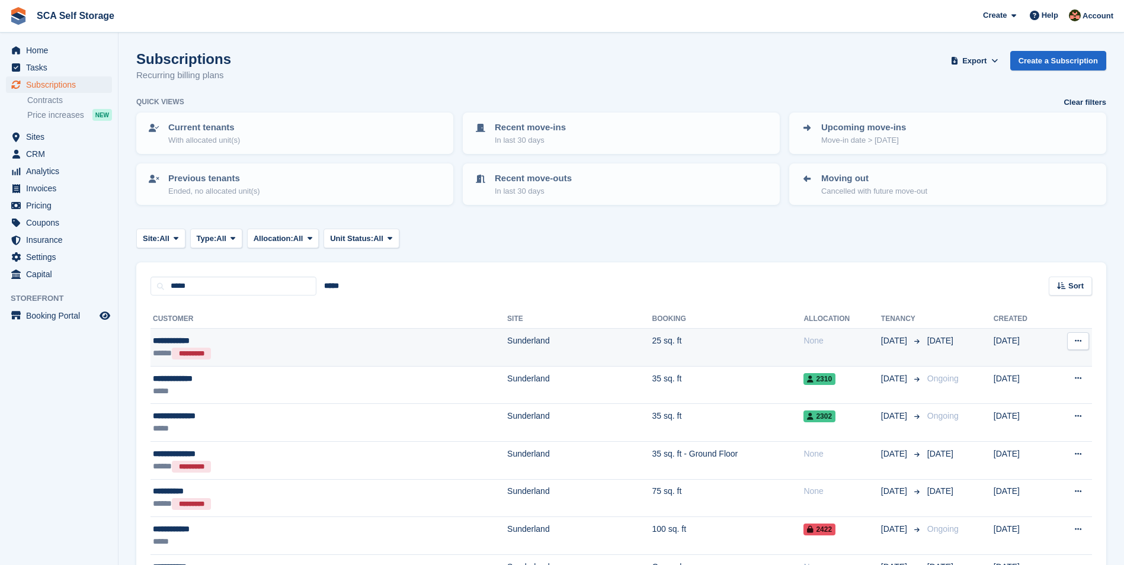
click at [507, 356] on td "Sunderland" at bounding box center [579, 348] width 145 height 38
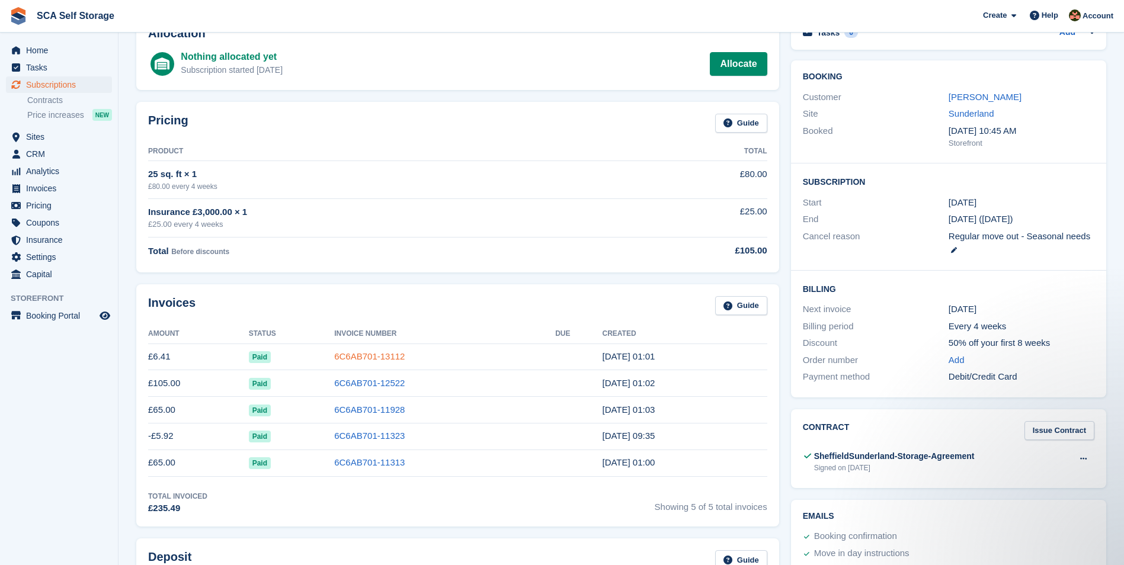
click at [374, 357] on link "6C6AB701-13112" at bounding box center [369, 356] width 71 height 10
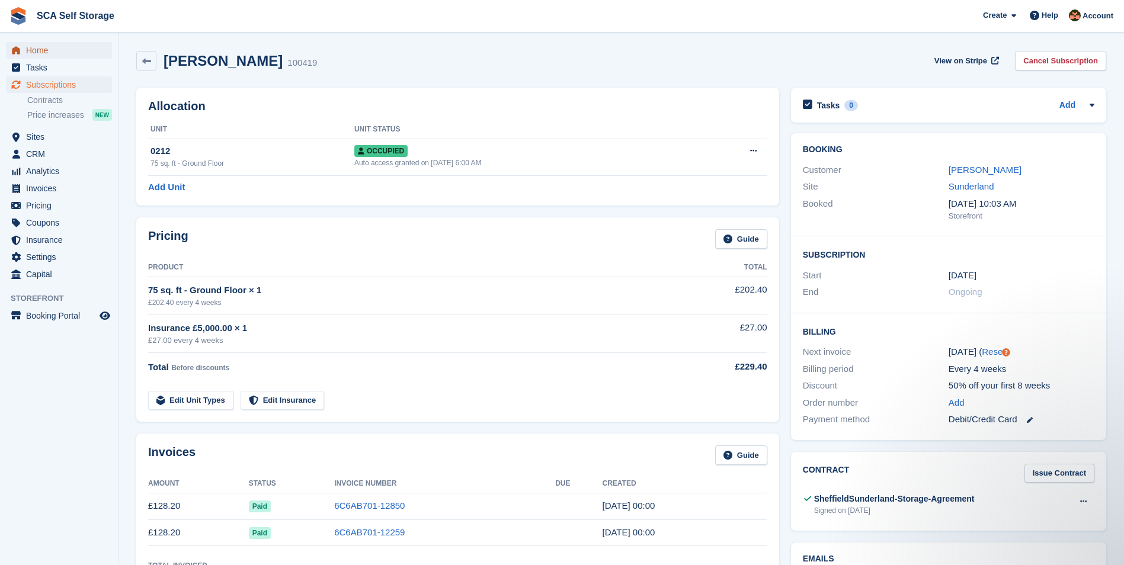
click at [66, 57] on span "Home" at bounding box center [61, 50] width 71 height 17
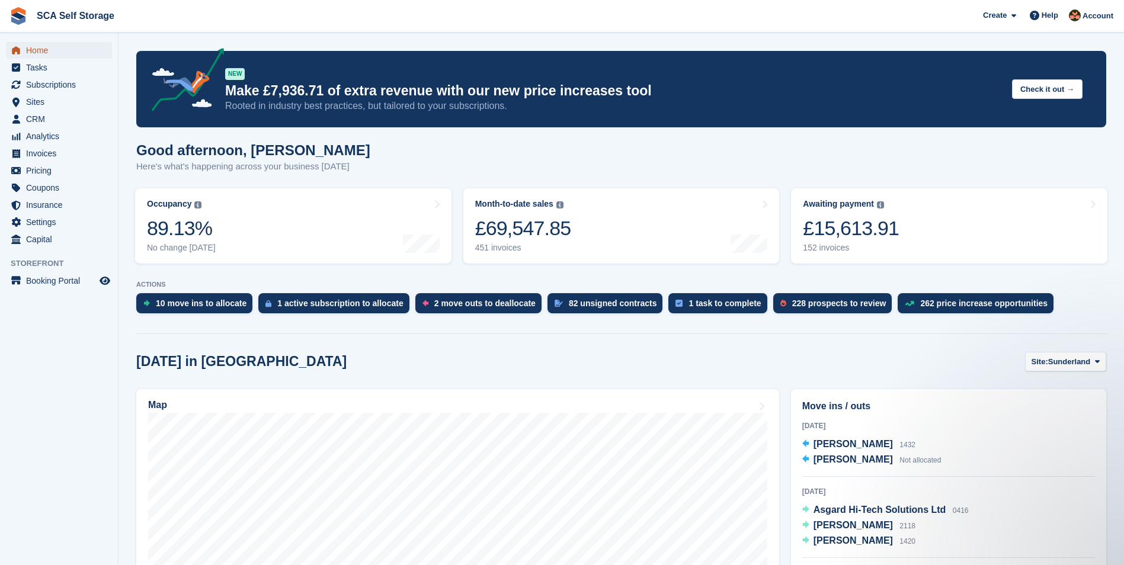
click at [78, 50] on span "Home" at bounding box center [61, 50] width 71 height 17
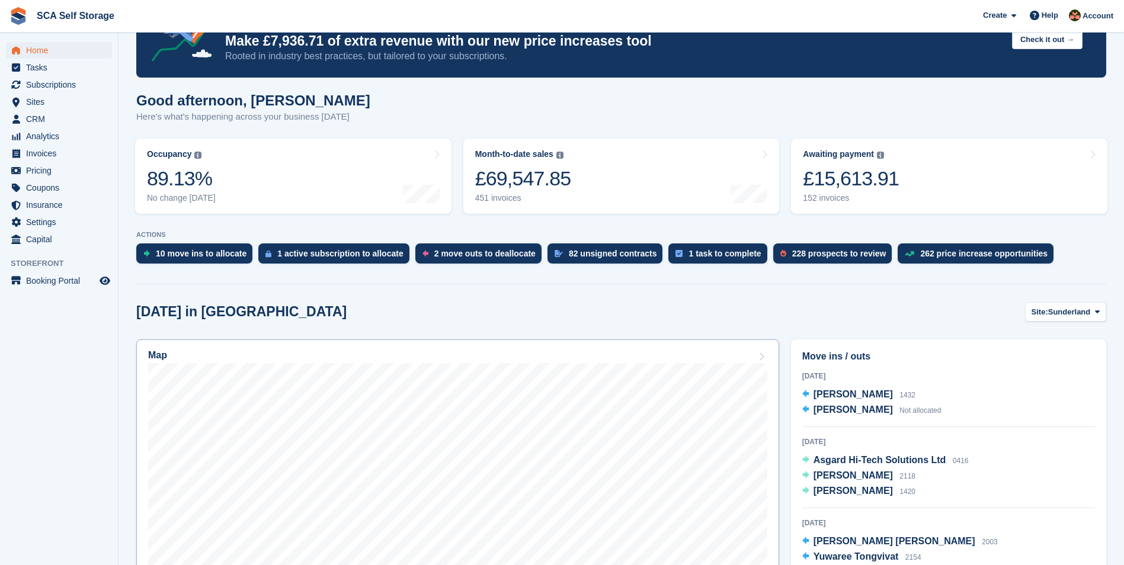
scroll to position [178, 0]
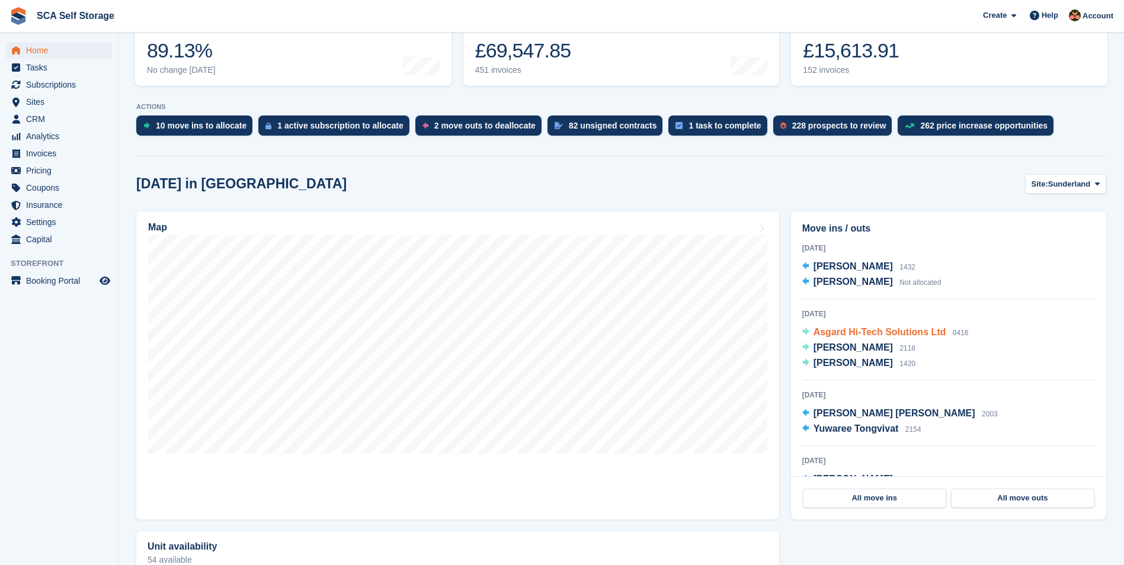
click at [872, 337] on span "Asgard Hi-Tech Solutions Ltd" at bounding box center [879, 332] width 133 height 10
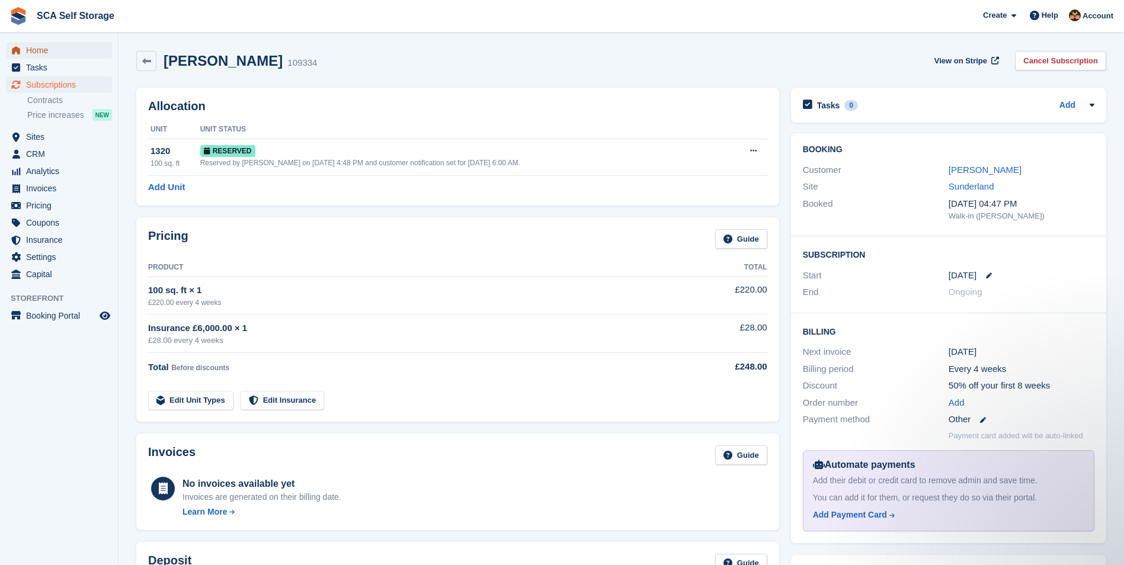
click at [41, 57] on span "Home" at bounding box center [61, 50] width 71 height 17
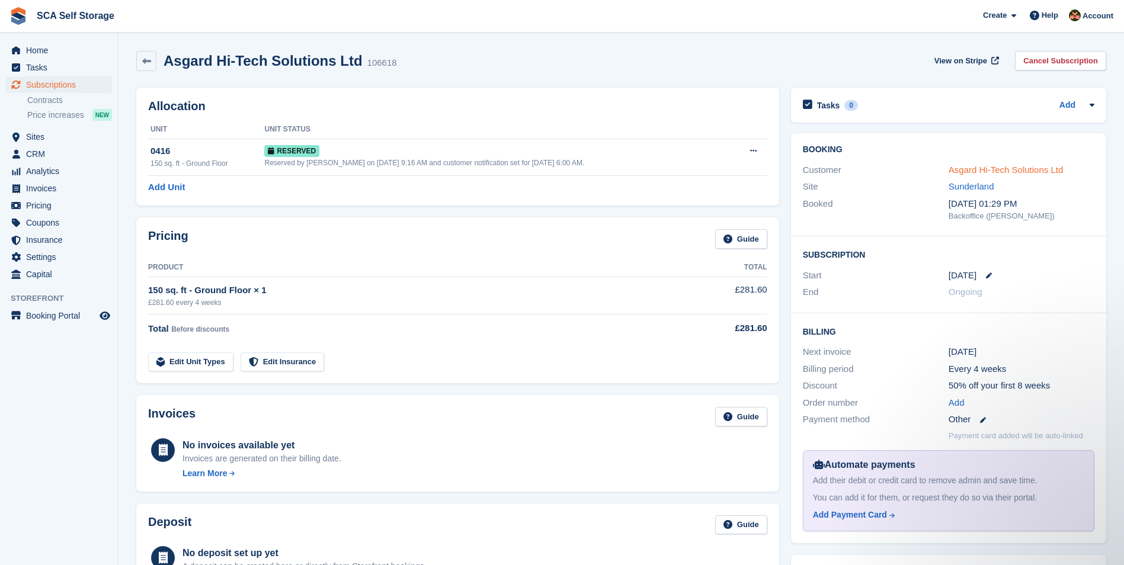
click at [976, 166] on link "Asgard Hi-Tech Solutions Ltd" at bounding box center [1006, 170] width 114 height 10
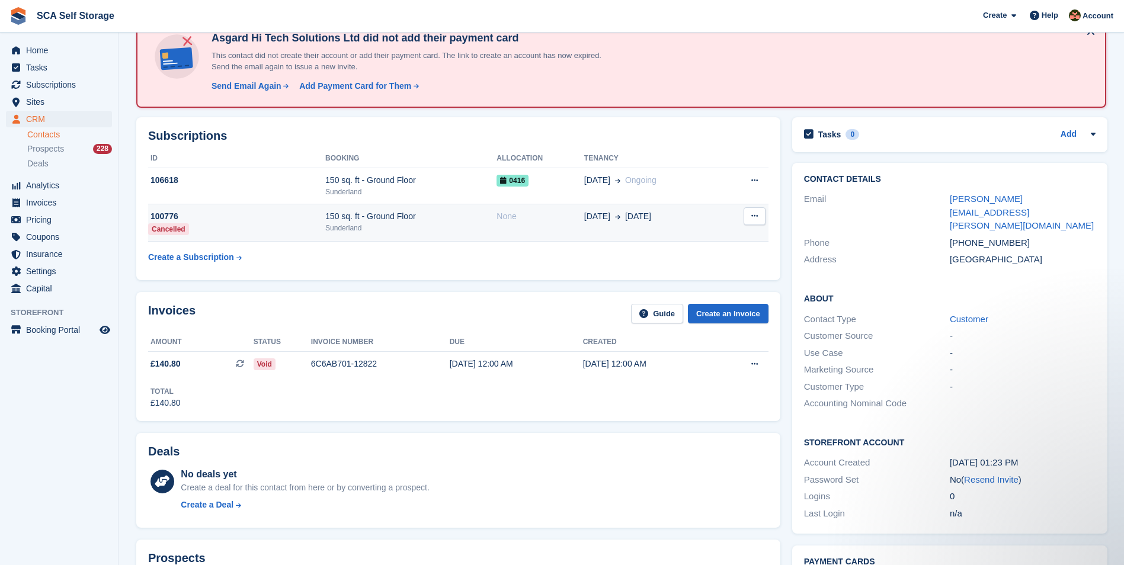
scroll to position [59, 0]
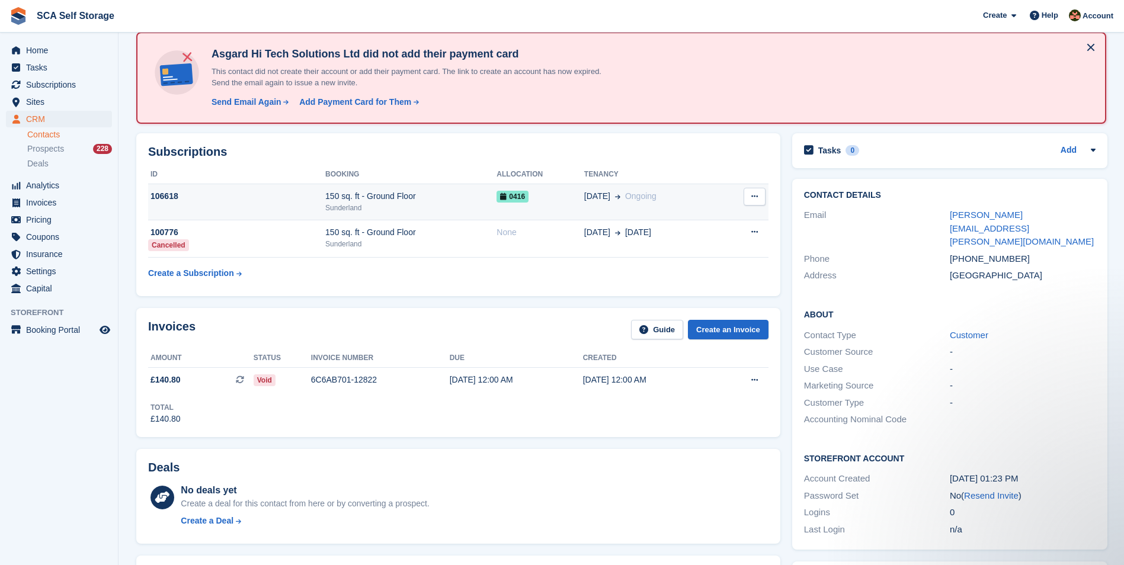
click at [443, 212] on div "Sunderland" at bounding box center [410, 208] width 171 height 11
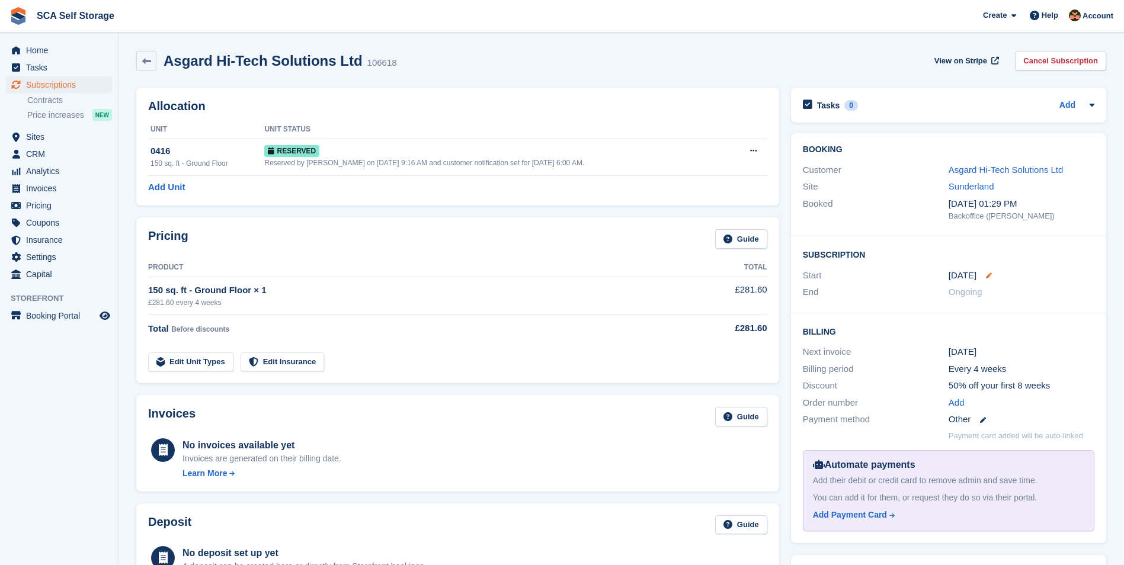
click at [986, 274] on icon at bounding box center [989, 276] width 6 height 6
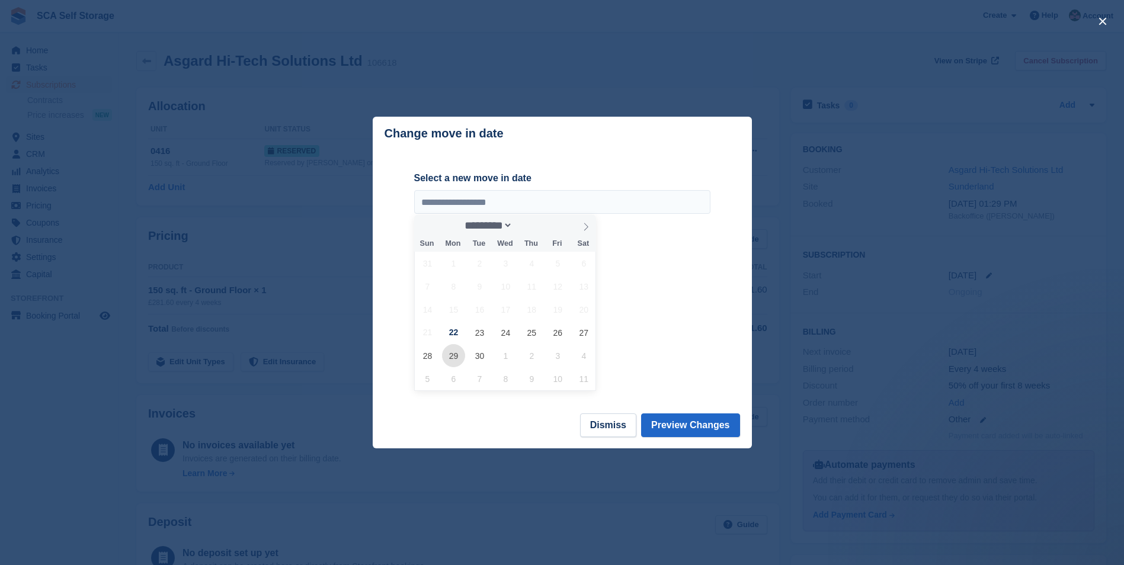
click at [446, 362] on span "29" at bounding box center [453, 355] width 23 height 23
type input "**********"
click at [715, 427] on button "Preview Changes" at bounding box center [690, 426] width 99 height 24
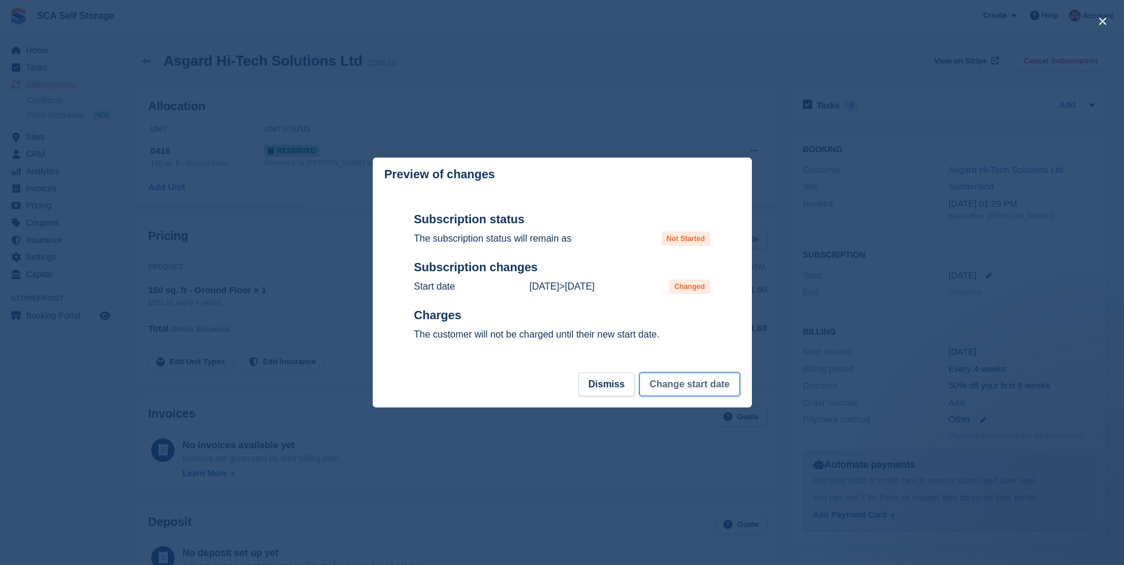
click at [693, 381] on button "Change start date" at bounding box center [689, 385] width 100 height 24
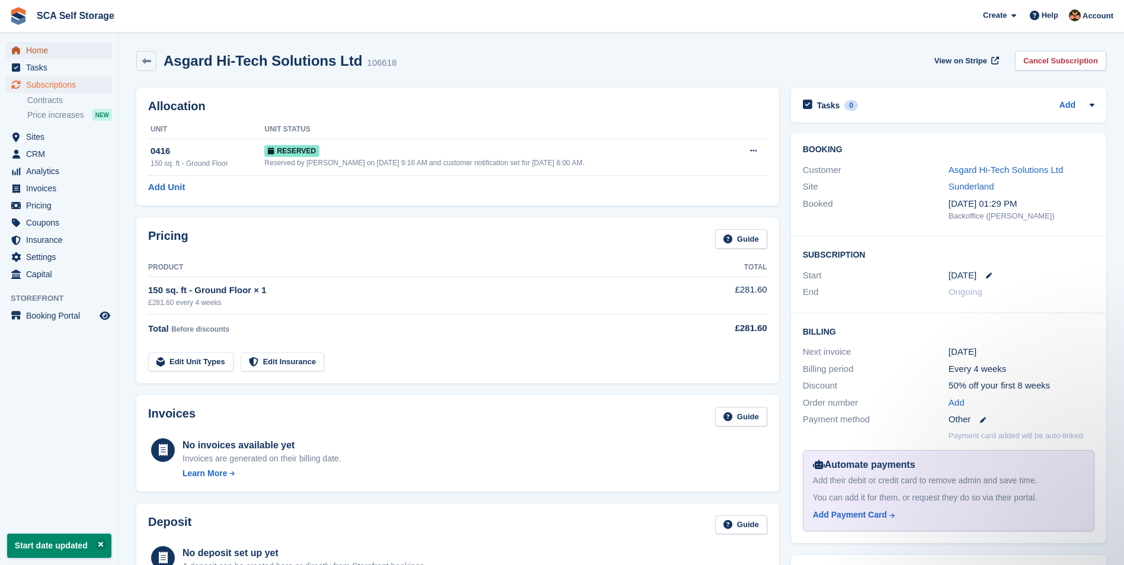
click at [40, 50] on span "Home" at bounding box center [61, 50] width 71 height 17
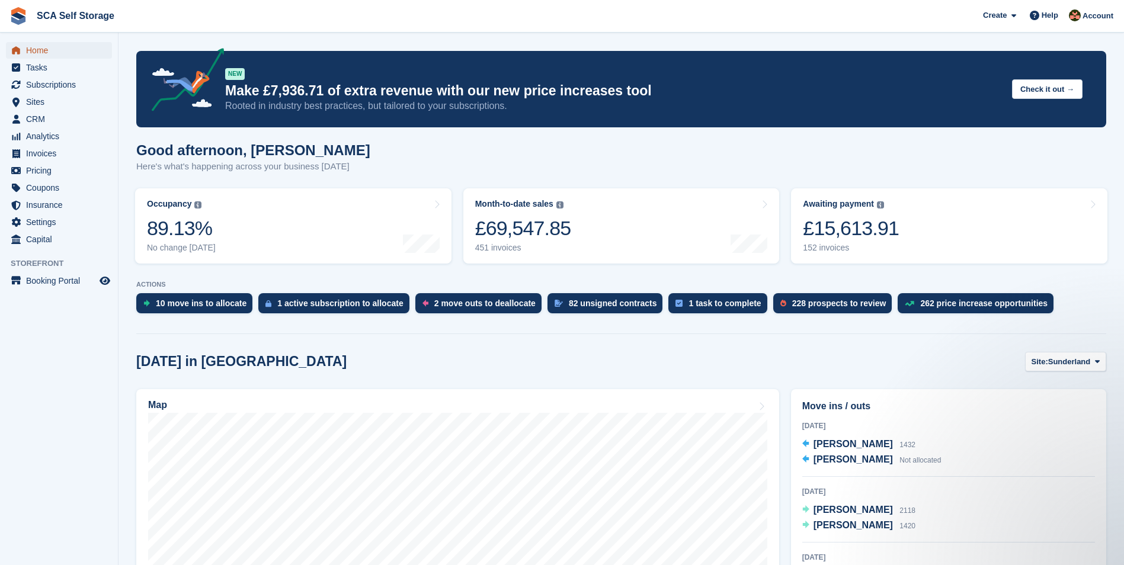
click at [51, 46] on span "Home" at bounding box center [61, 50] width 71 height 17
